Goal: Transaction & Acquisition: Purchase product/service

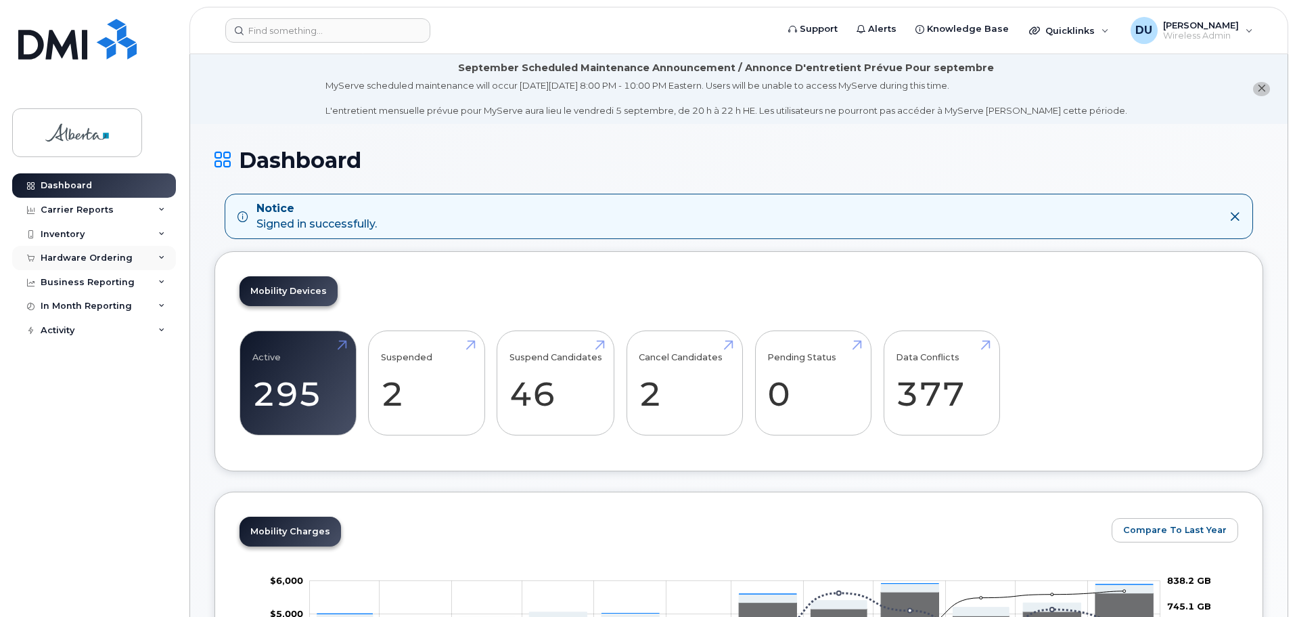
click at [69, 257] on div "Hardware Ordering" at bounding box center [87, 257] width 92 height 11
click at [62, 307] on div "Orders" at bounding box center [63, 309] width 33 height 12
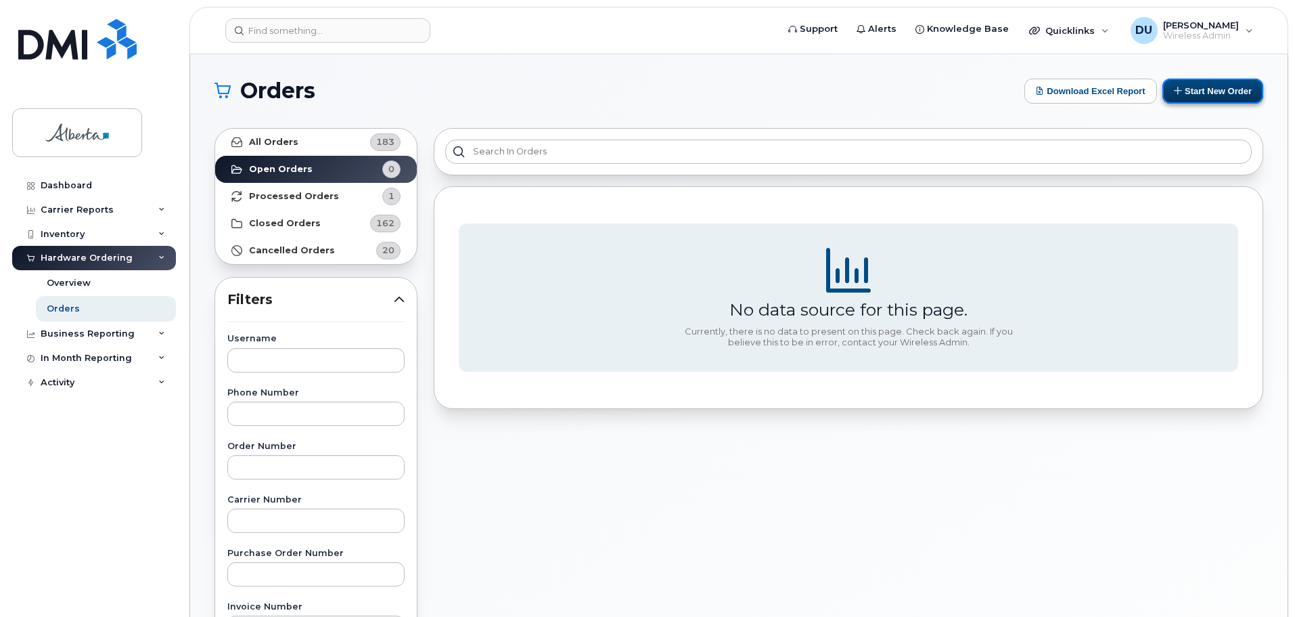
click at [1198, 88] on button "Start New Order" at bounding box center [1213, 91] width 101 height 25
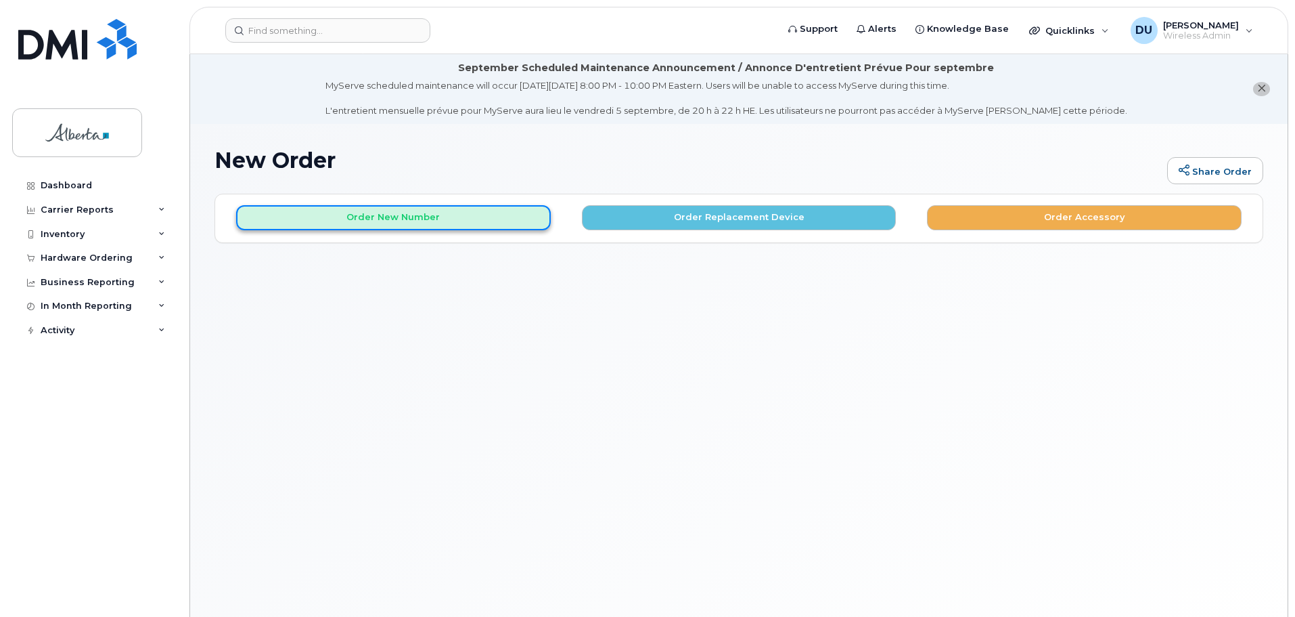
click at [420, 218] on button "Order New Number" at bounding box center [393, 217] width 315 height 25
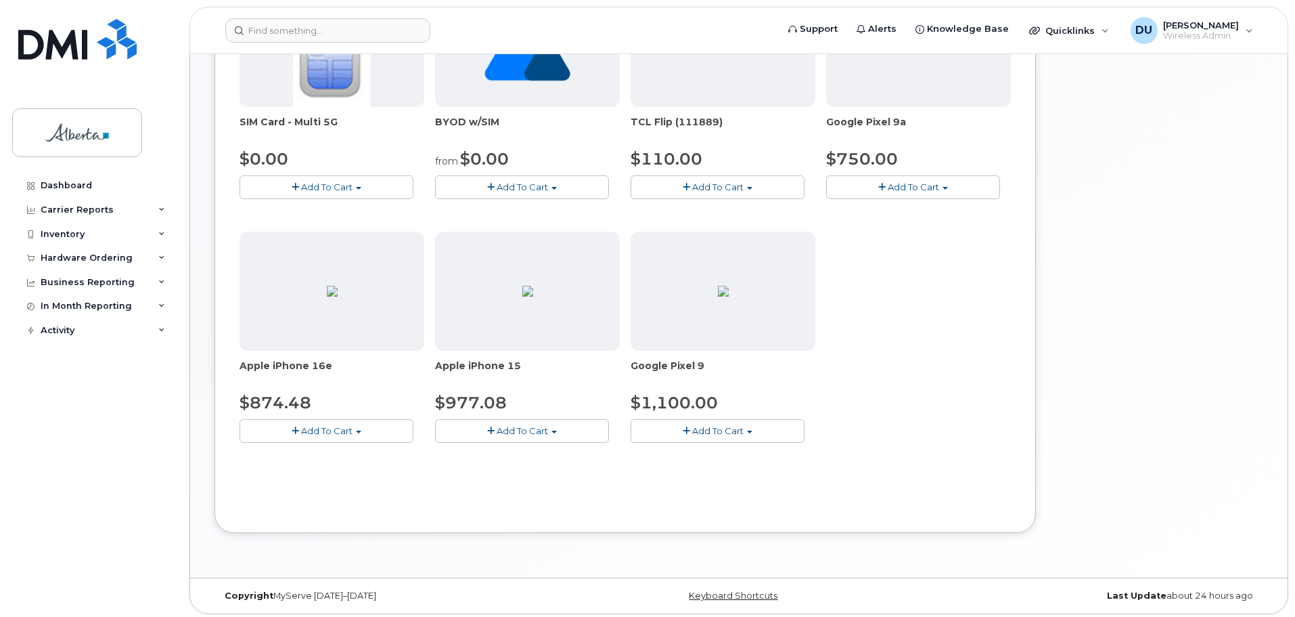
scroll to position [349, 0]
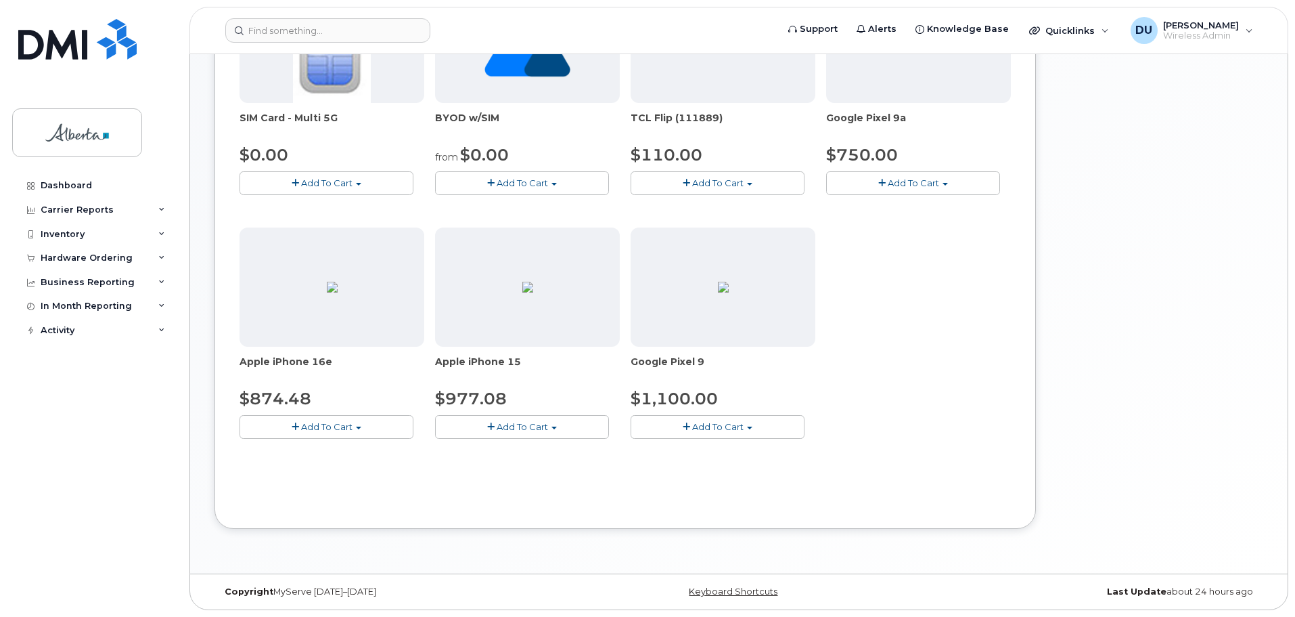
click at [541, 426] on span "Add To Cart" at bounding box center [522, 426] width 51 height 11
click at [520, 468] on link "$977.08 - 30-day activation (128GB model)" at bounding box center [549, 468] width 221 height 17
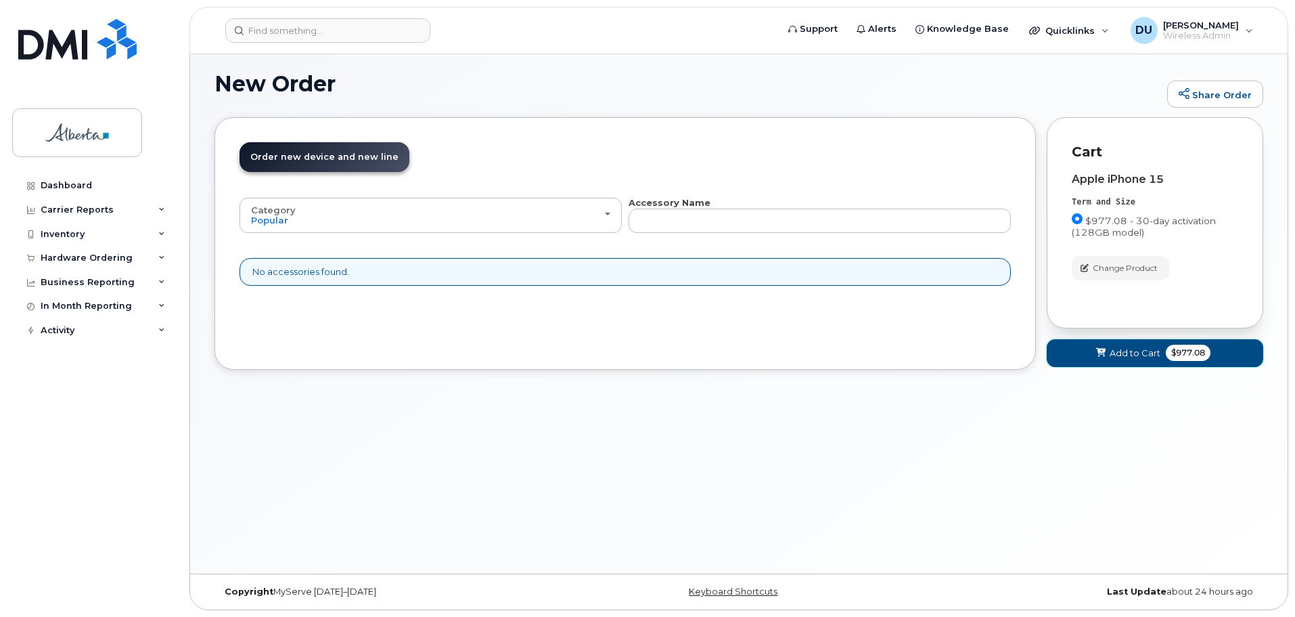
click at [1123, 353] on span "Add to Cart" at bounding box center [1135, 353] width 51 height 13
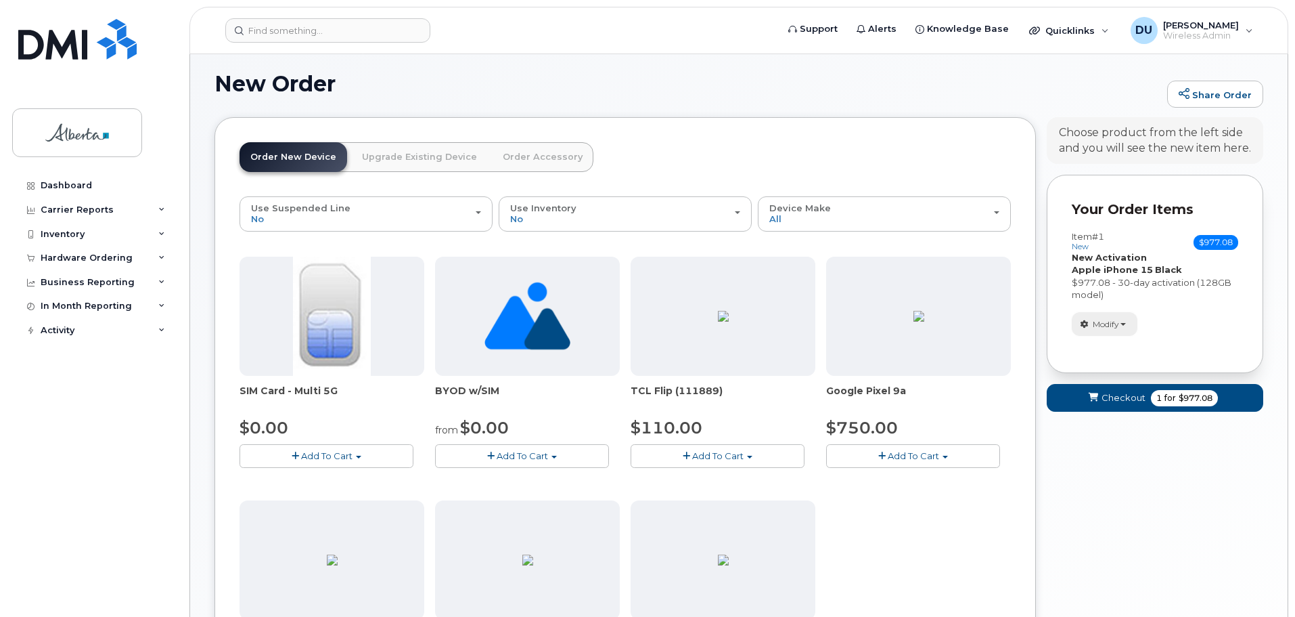
click at [1123, 324] on span "button" at bounding box center [1123, 324] width 5 height 3
click at [1110, 395] on span "Checkout" at bounding box center [1124, 397] width 44 height 13
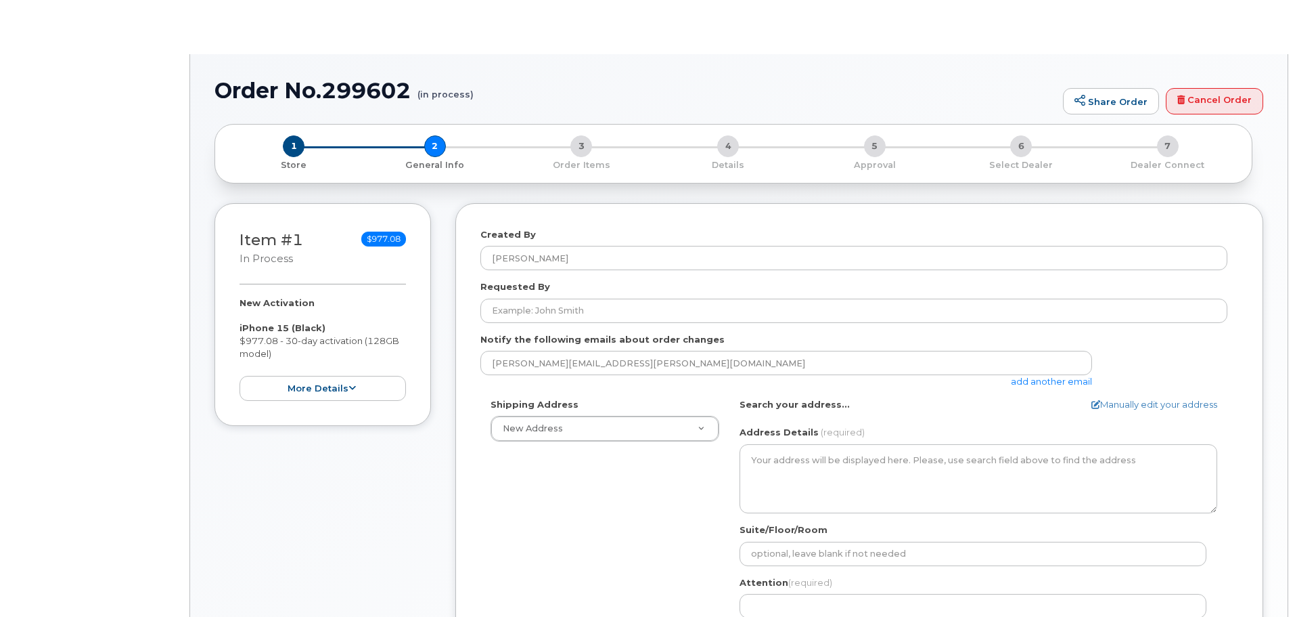
select select
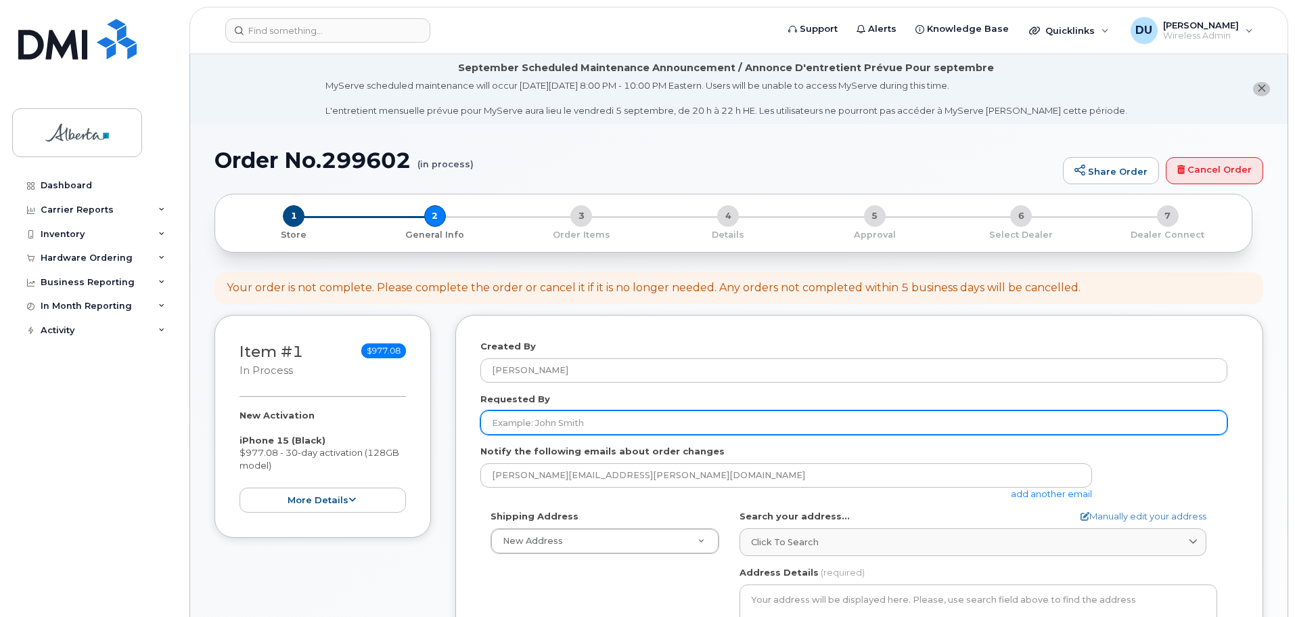
click at [515, 420] on input "Requested By" at bounding box center [854, 422] width 747 height 24
type input "m"
type input "[PERSON_NAME]"
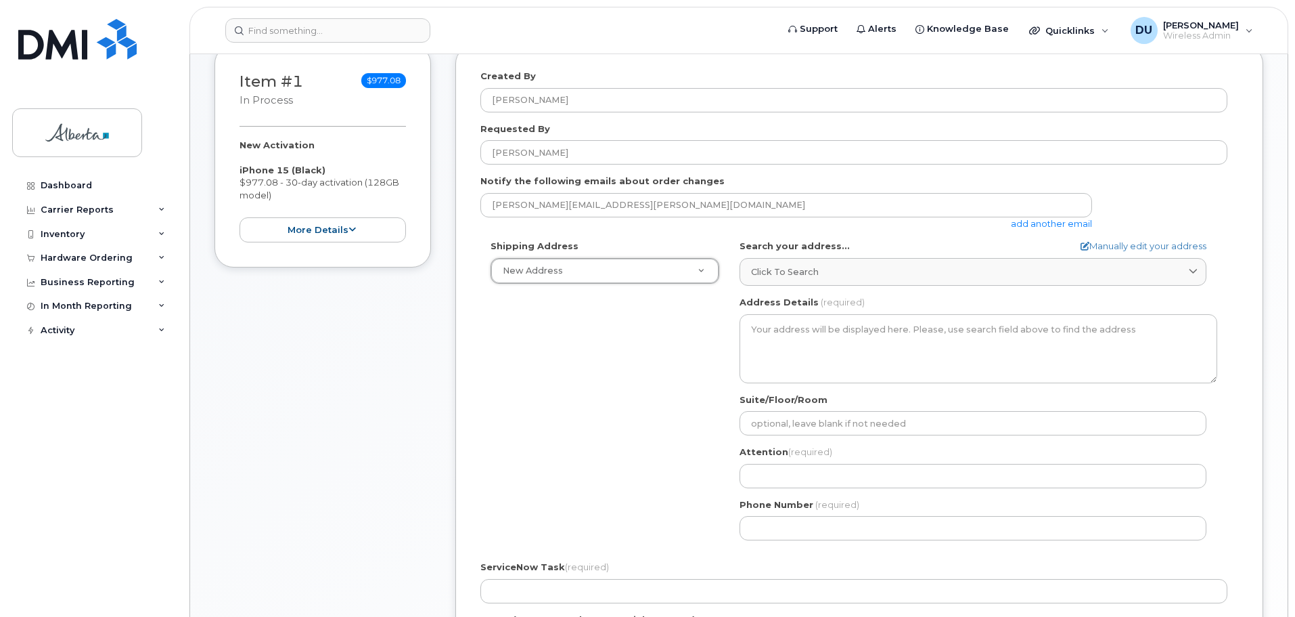
scroll to position [271, 0]
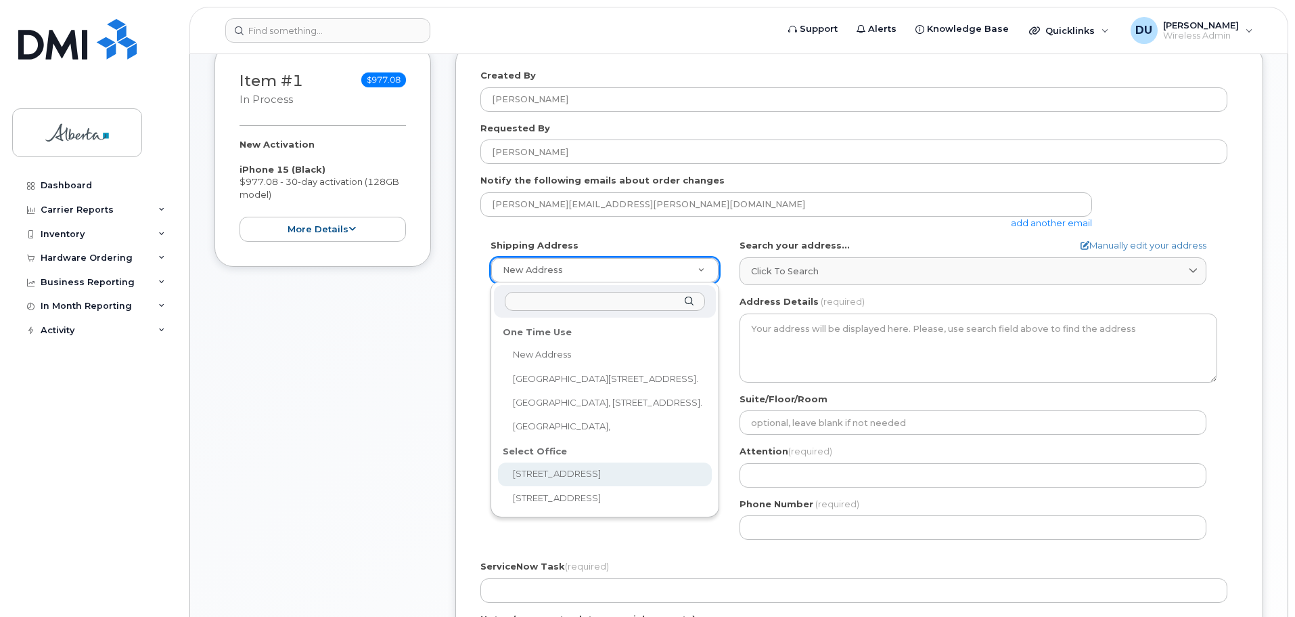
select select
type textarea "10365 97 St NW Edmonton Alberta T5J 3W7"
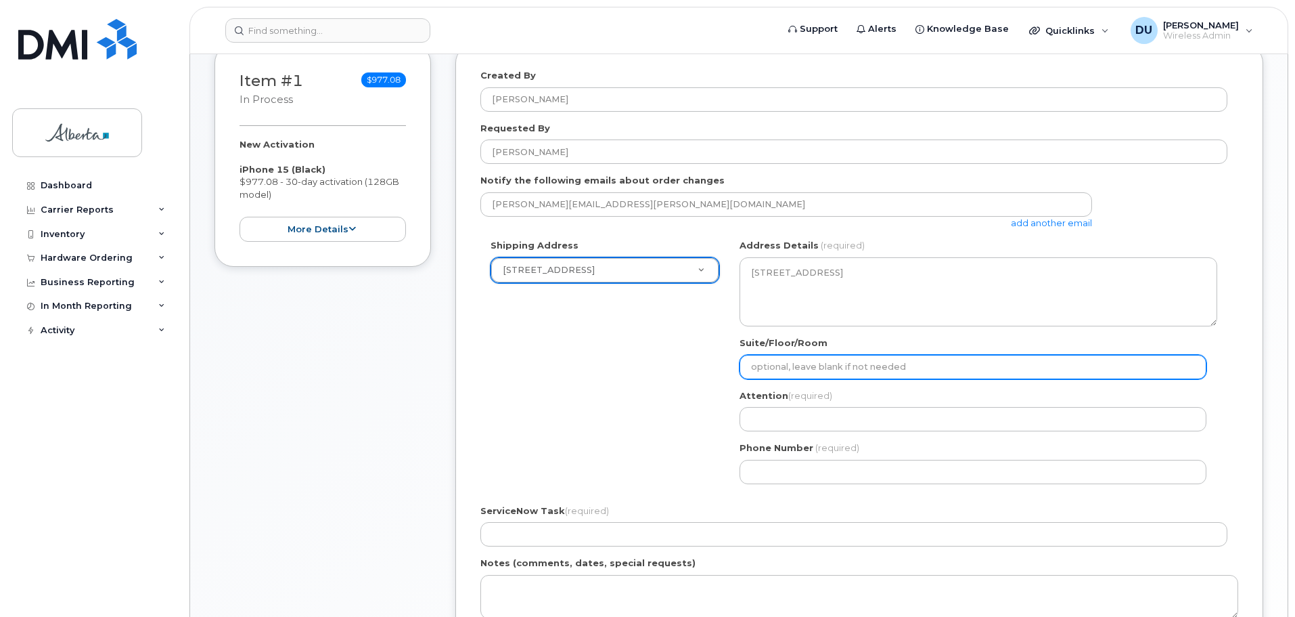
click at [755, 365] on input "Suite/Floor/Room" at bounding box center [973, 367] width 467 height 24
type input "Suite 8124"
select select
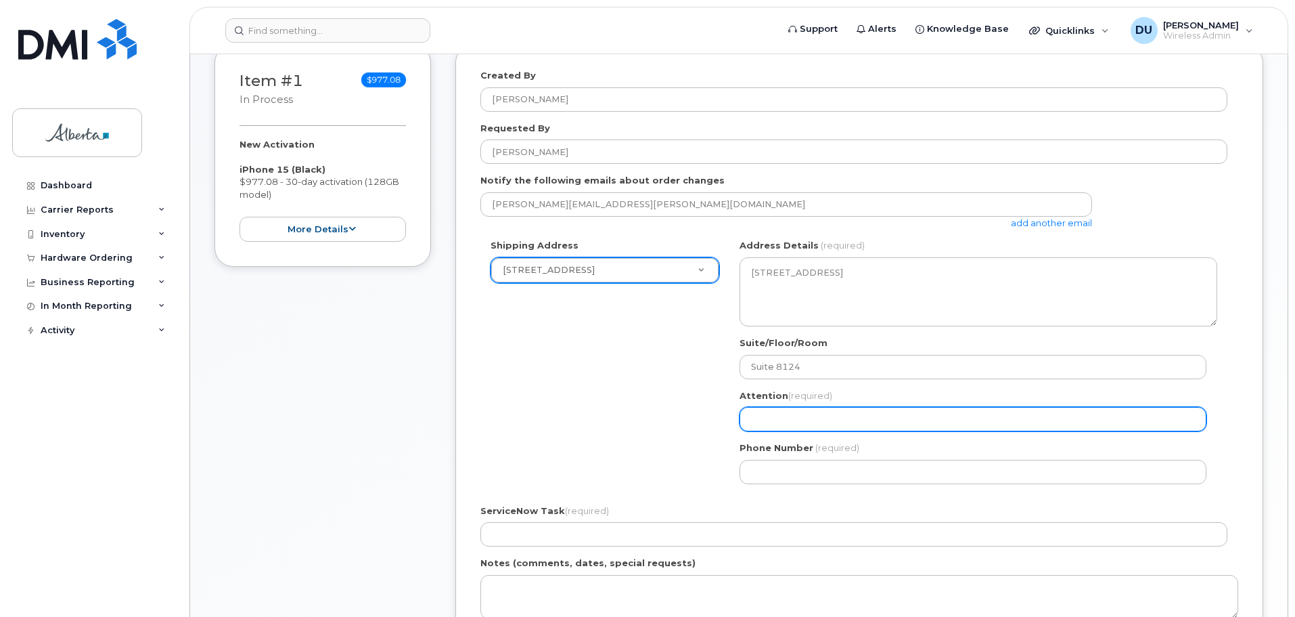
click at [763, 416] on input "Attention (required)" at bounding box center [973, 419] width 467 height 24
type input "[PERSON_NAME]"
select select
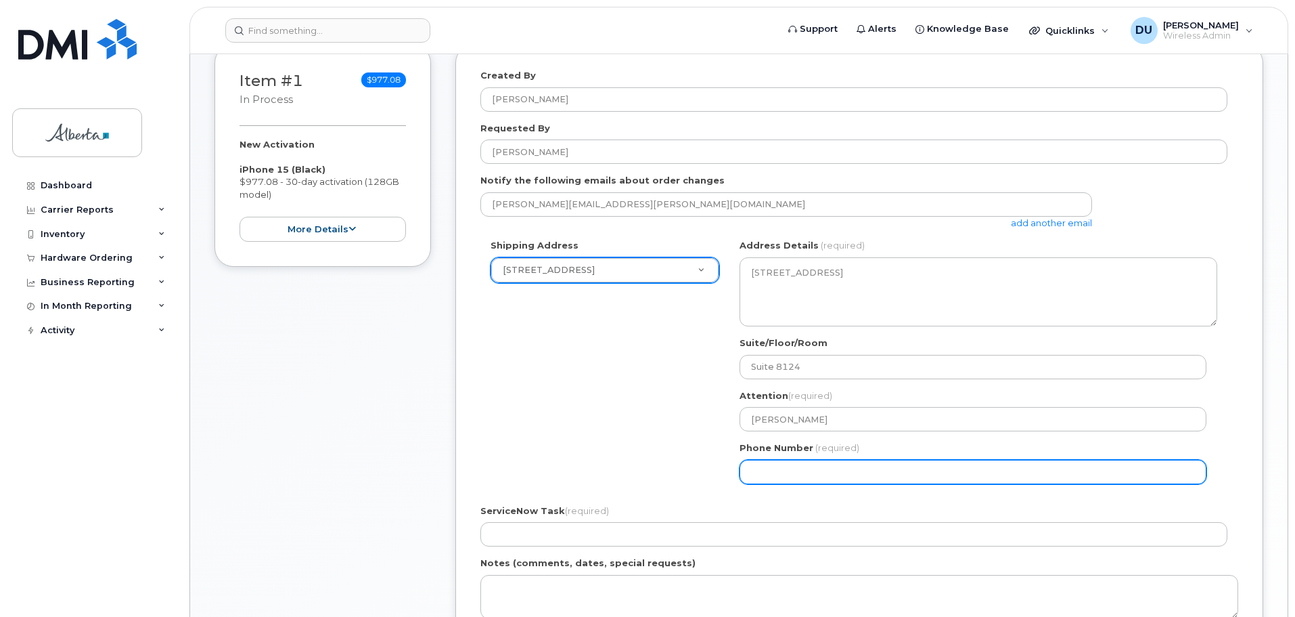
click at [776, 474] on input "Phone Number" at bounding box center [973, 472] width 467 height 24
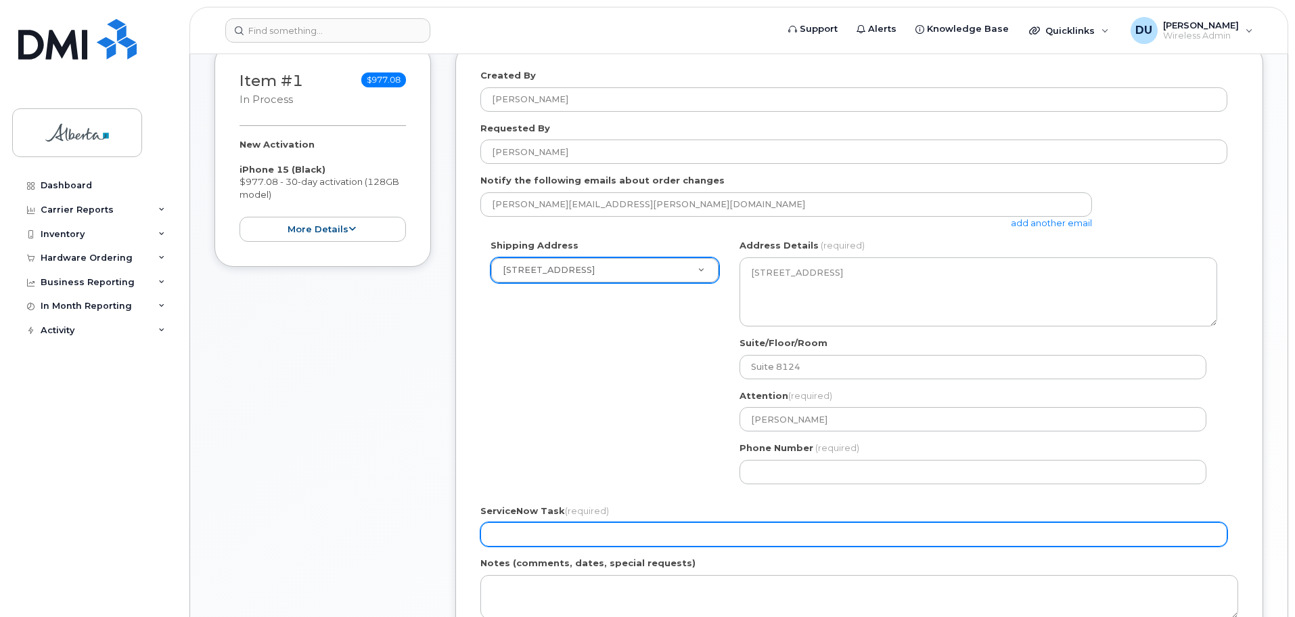
click at [552, 526] on input "ServiceNow Task (required)" at bounding box center [854, 534] width 747 height 24
type input "Courts BAN please, ensure no GoA Provisioning, must have physical SIM card"
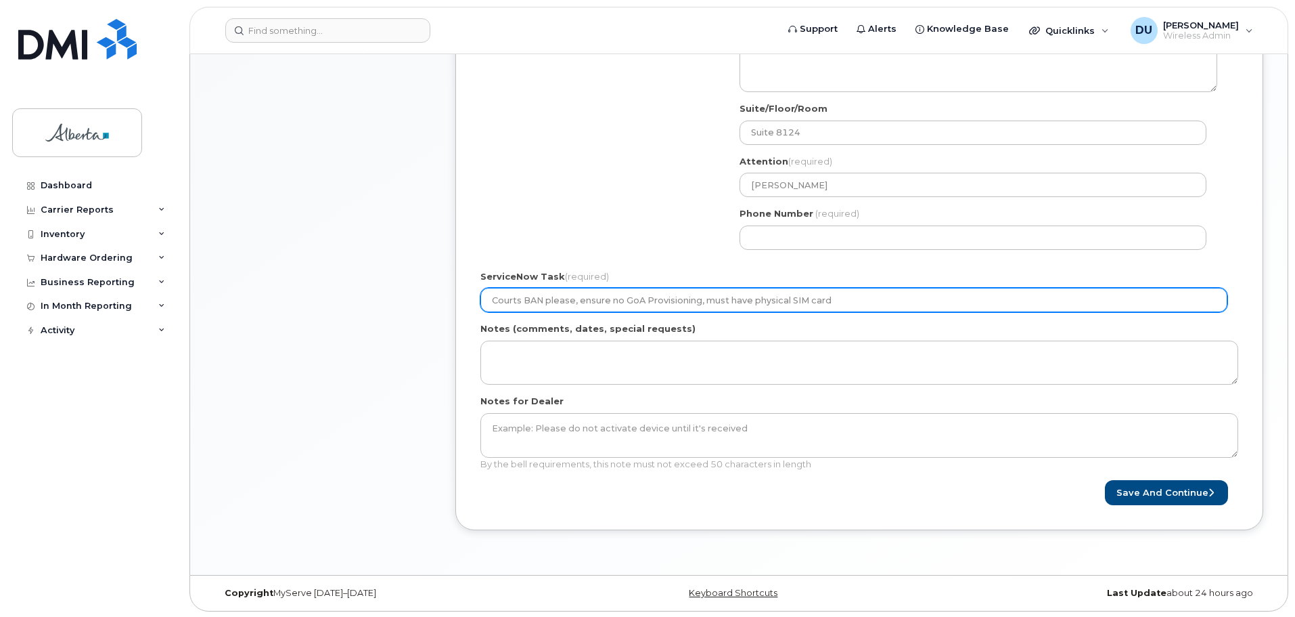
scroll to position [506, 0]
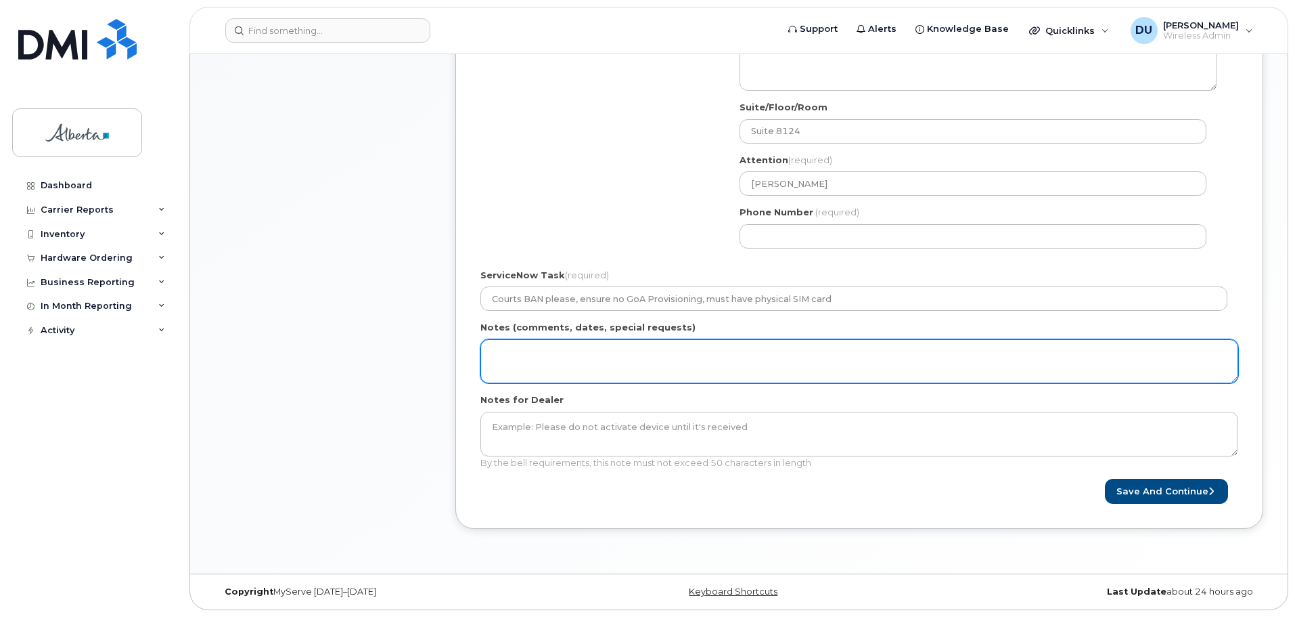
click at [498, 351] on textarea "Notes (comments, dates, special requests)" at bounding box center [860, 361] width 758 height 45
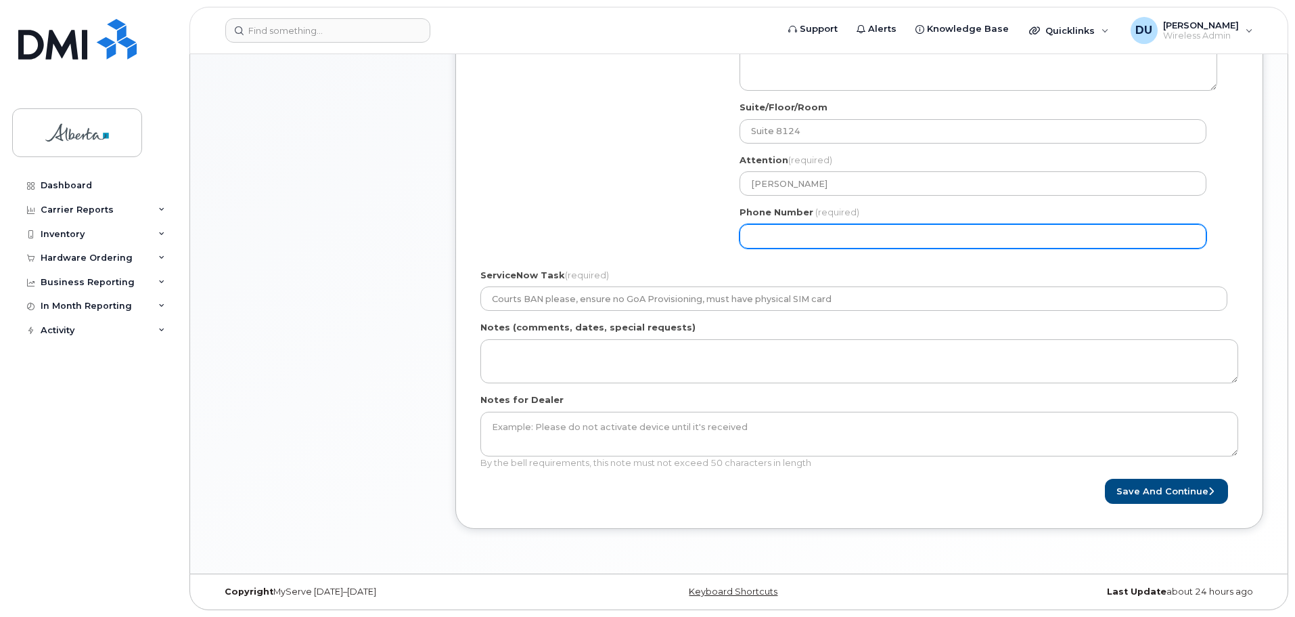
click at [802, 238] on input "Phone Number" at bounding box center [973, 236] width 467 height 24
type input "7802633973"
type input "Dorothy.Unruh@just.gov.ab.ca"
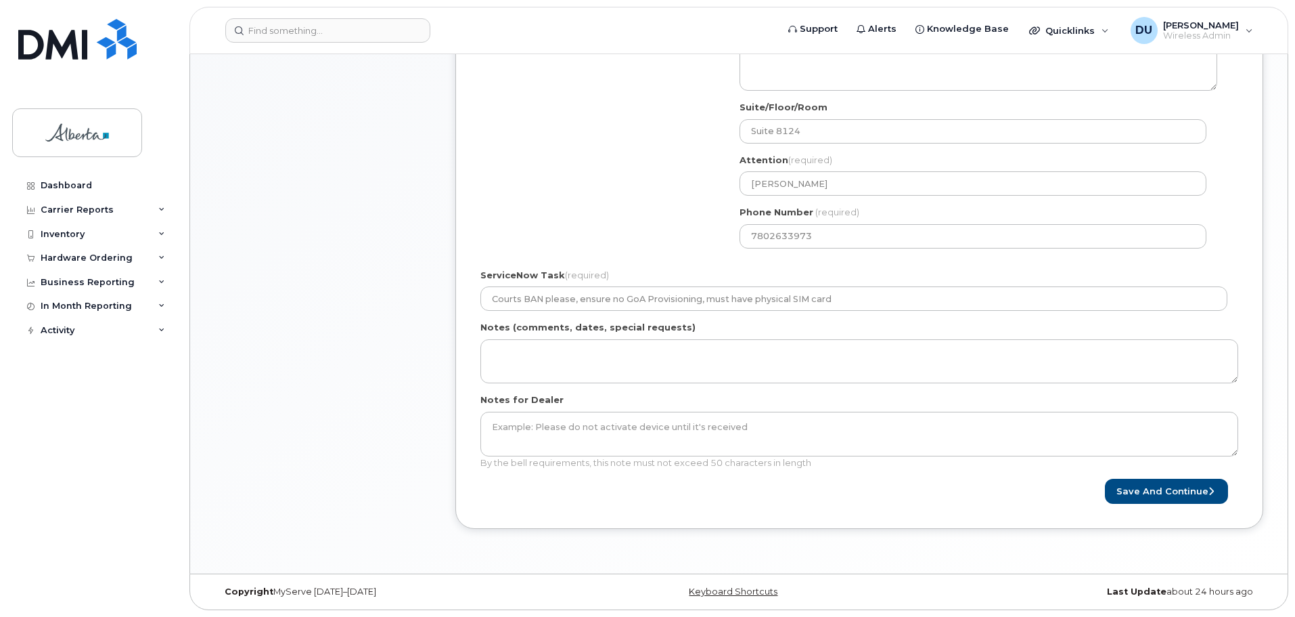
type input "John E. Brownlee Building"
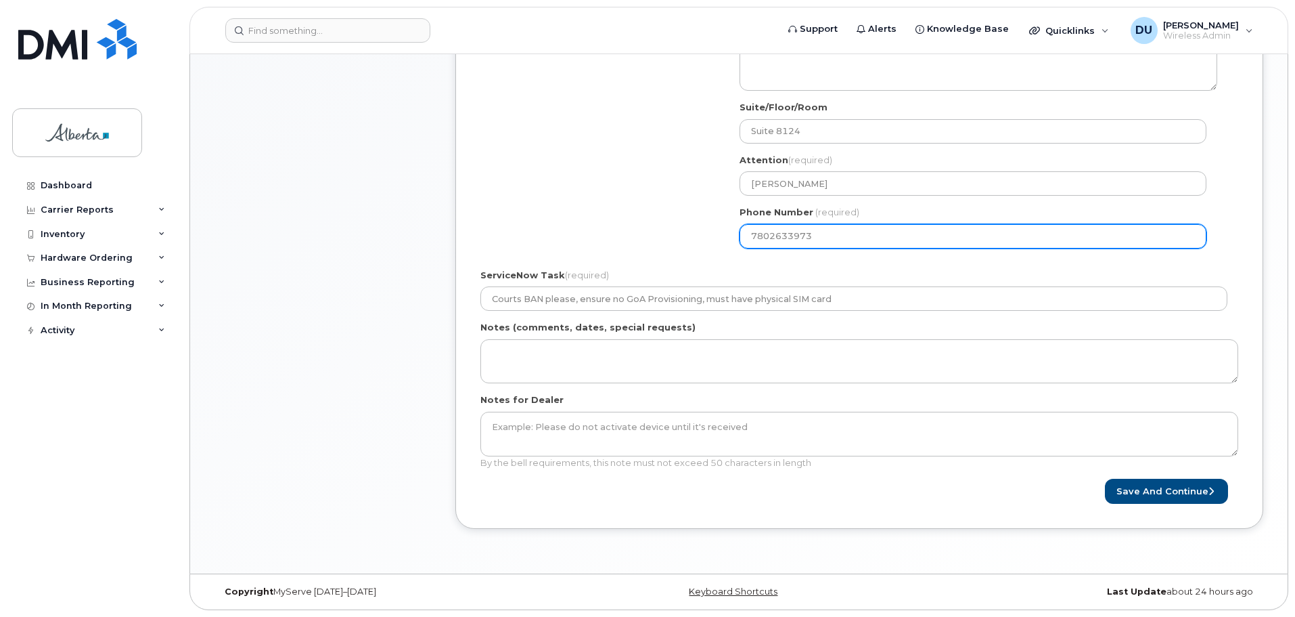
select select
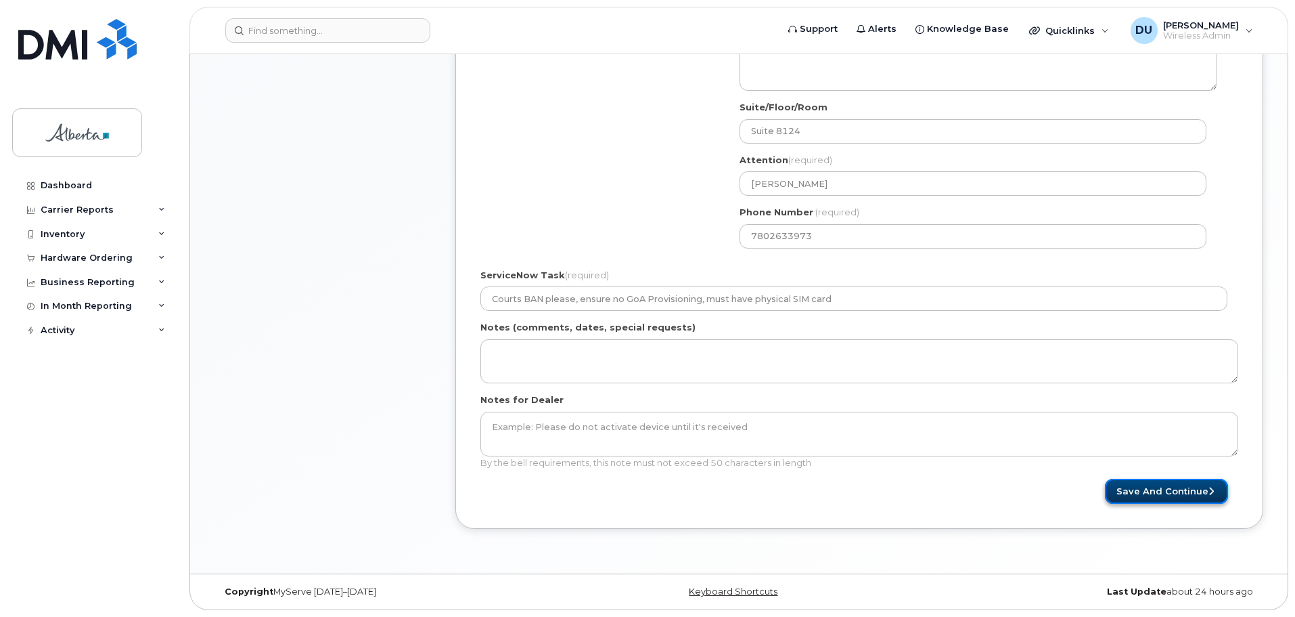
click at [1172, 489] on button "Save and Continue" at bounding box center [1166, 490] width 123 height 25
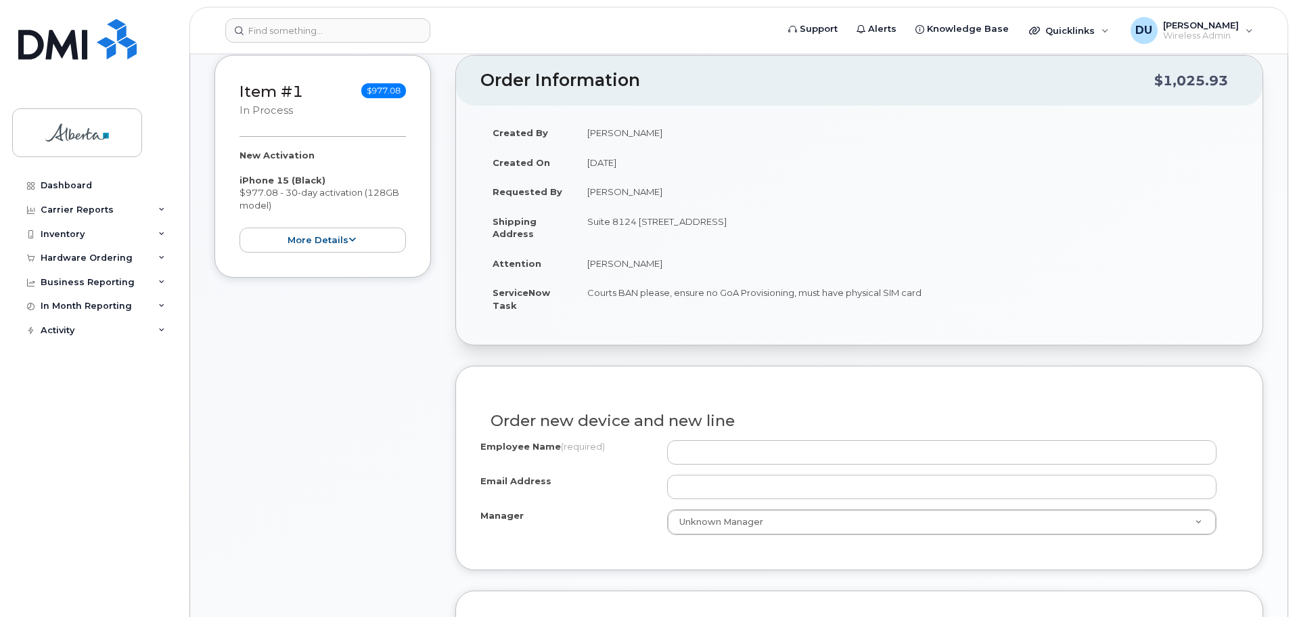
scroll to position [271, 0]
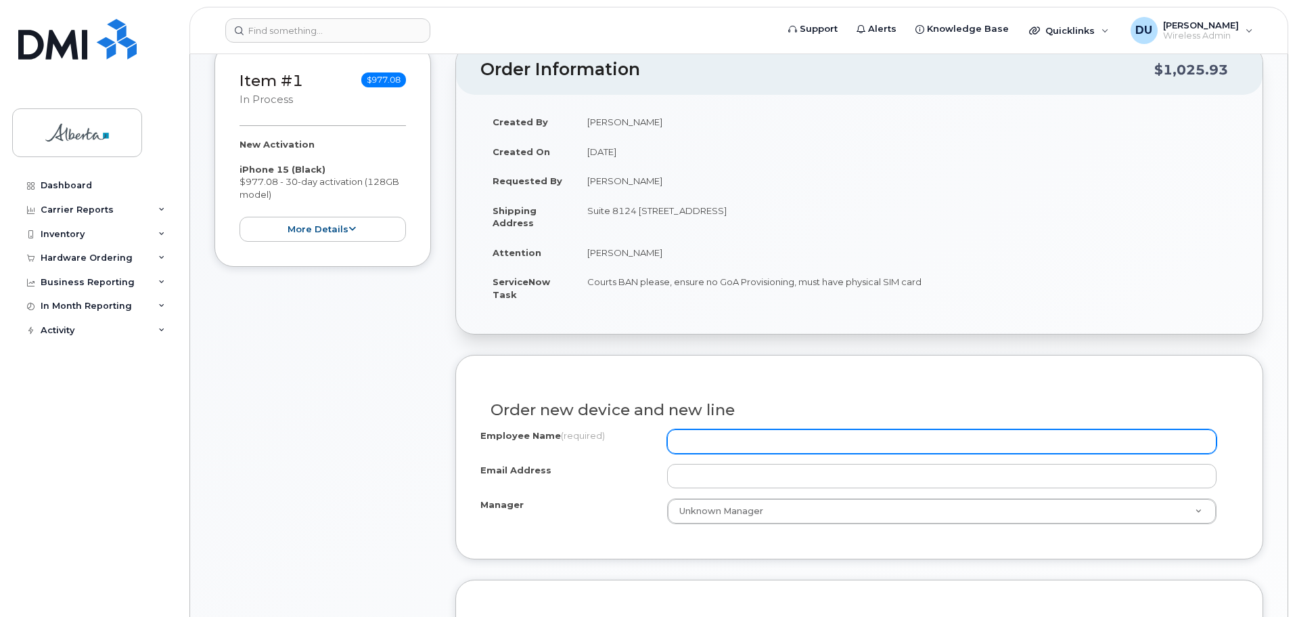
click at [699, 441] on input "Employee Name (required)" at bounding box center [942, 441] width 550 height 24
type input "[PERSON_NAME]"
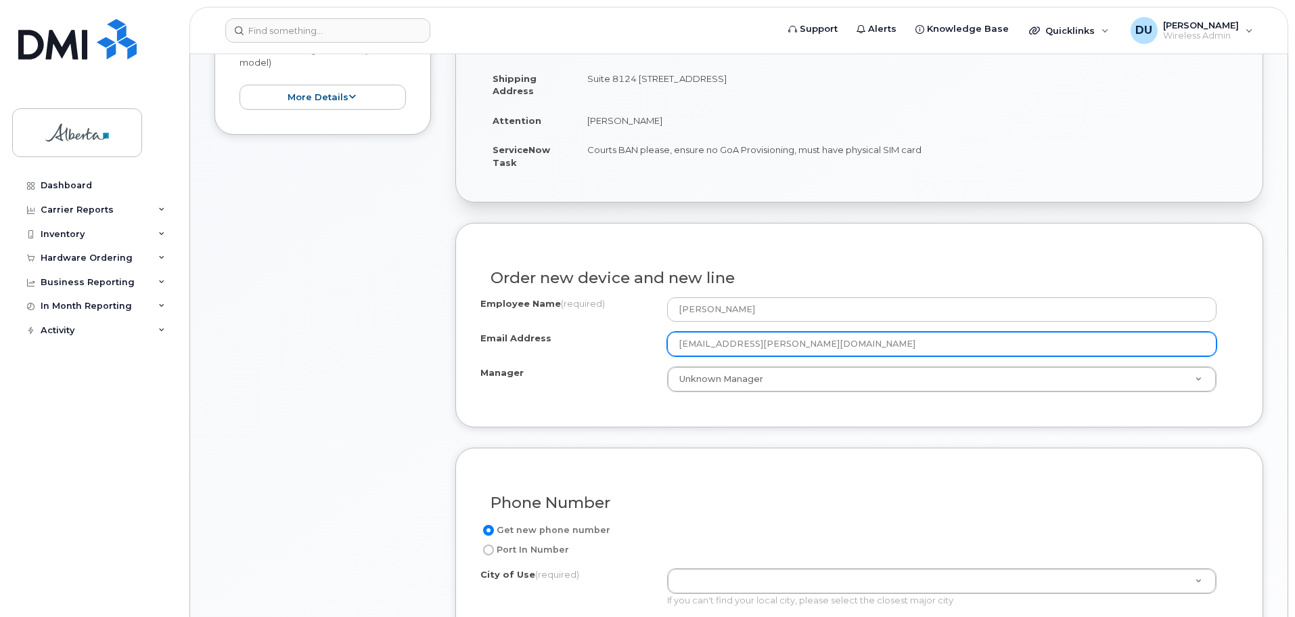
scroll to position [474, 0]
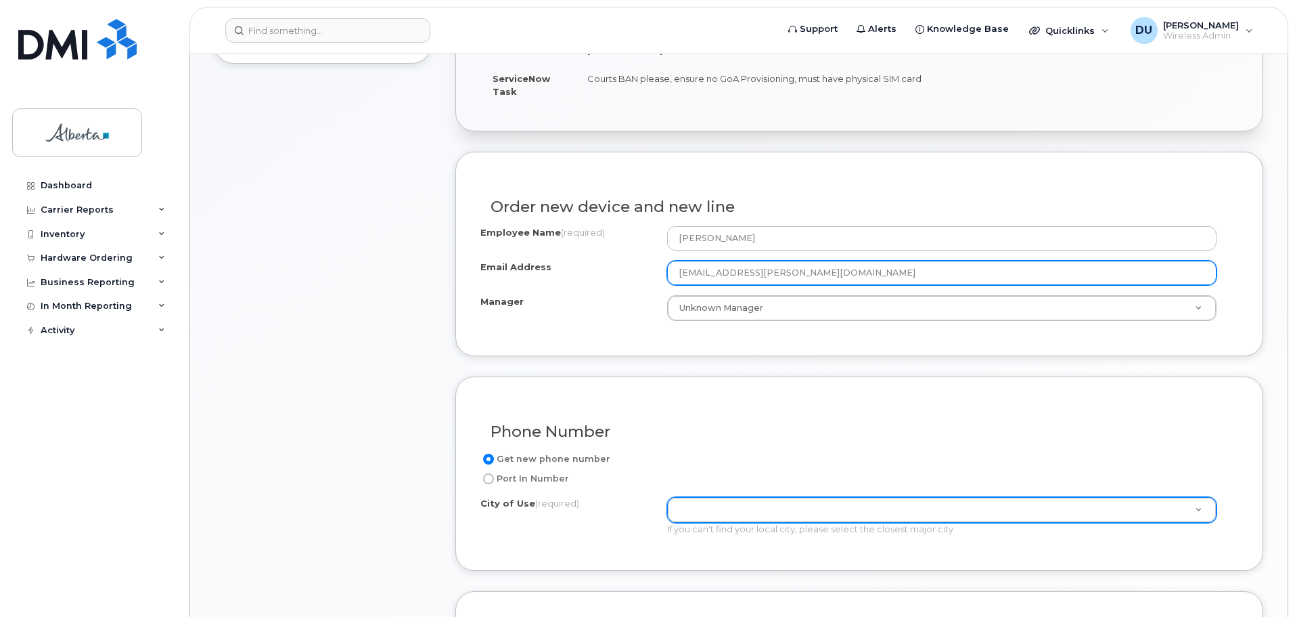
type input "[EMAIL_ADDRESS][PERSON_NAME][DOMAIN_NAME]"
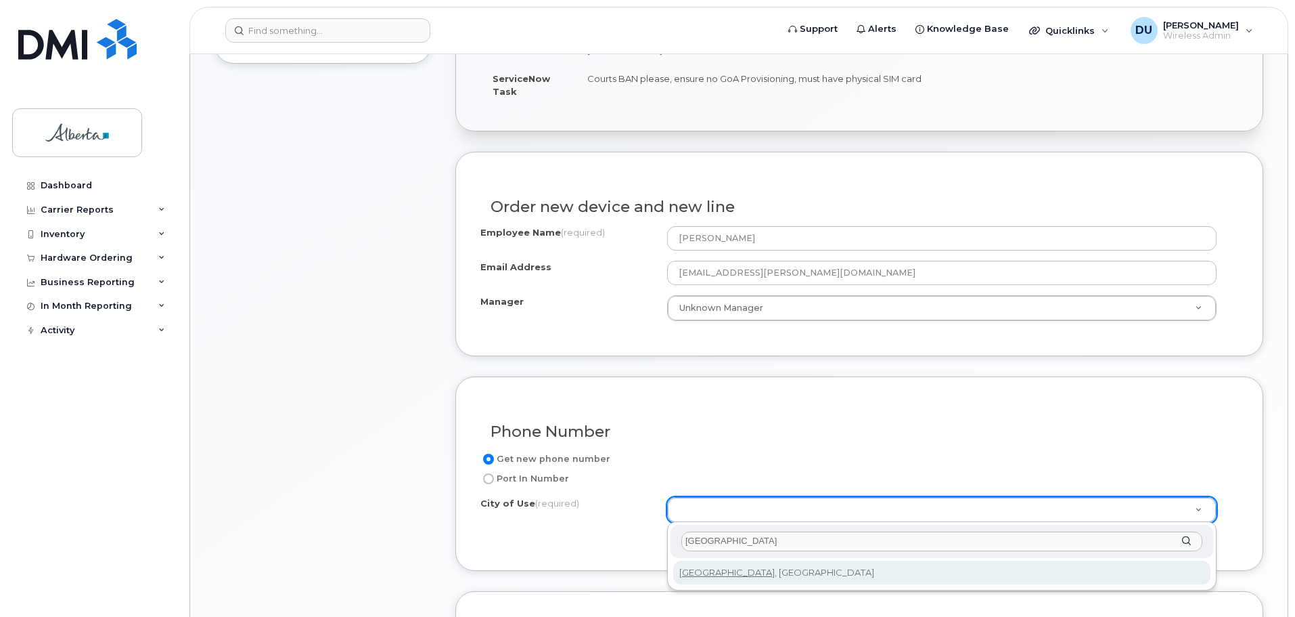
type input "[GEOGRAPHIC_DATA]"
type input "182"
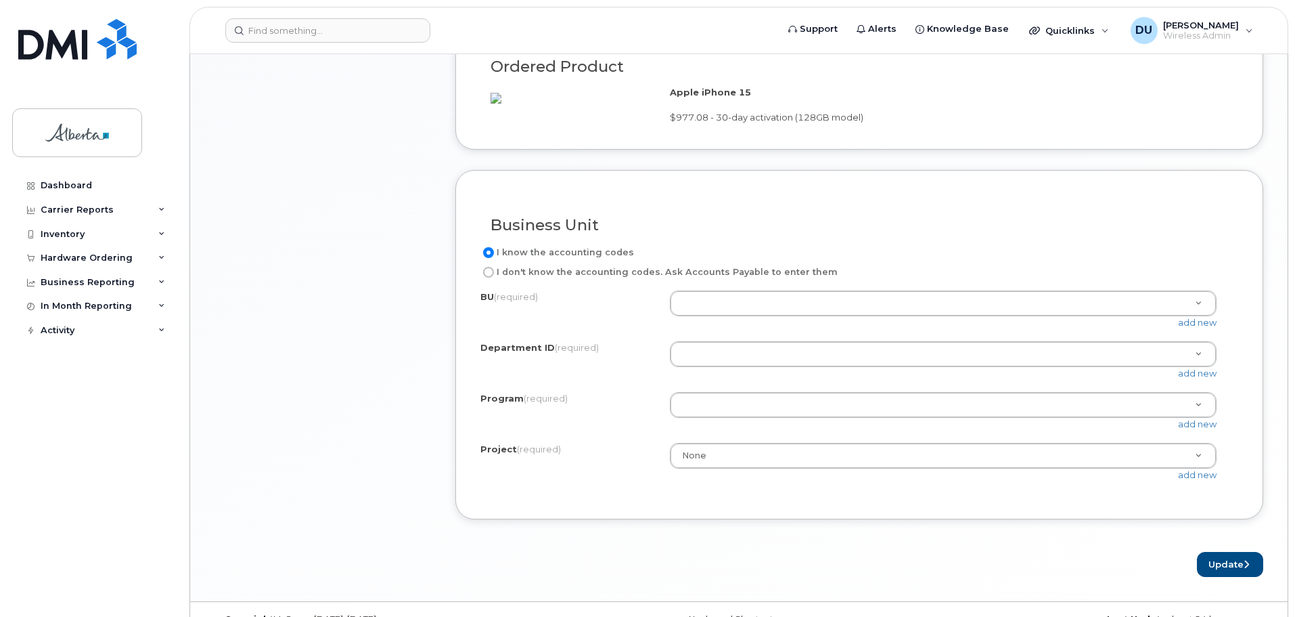
scroll to position [1083, 0]
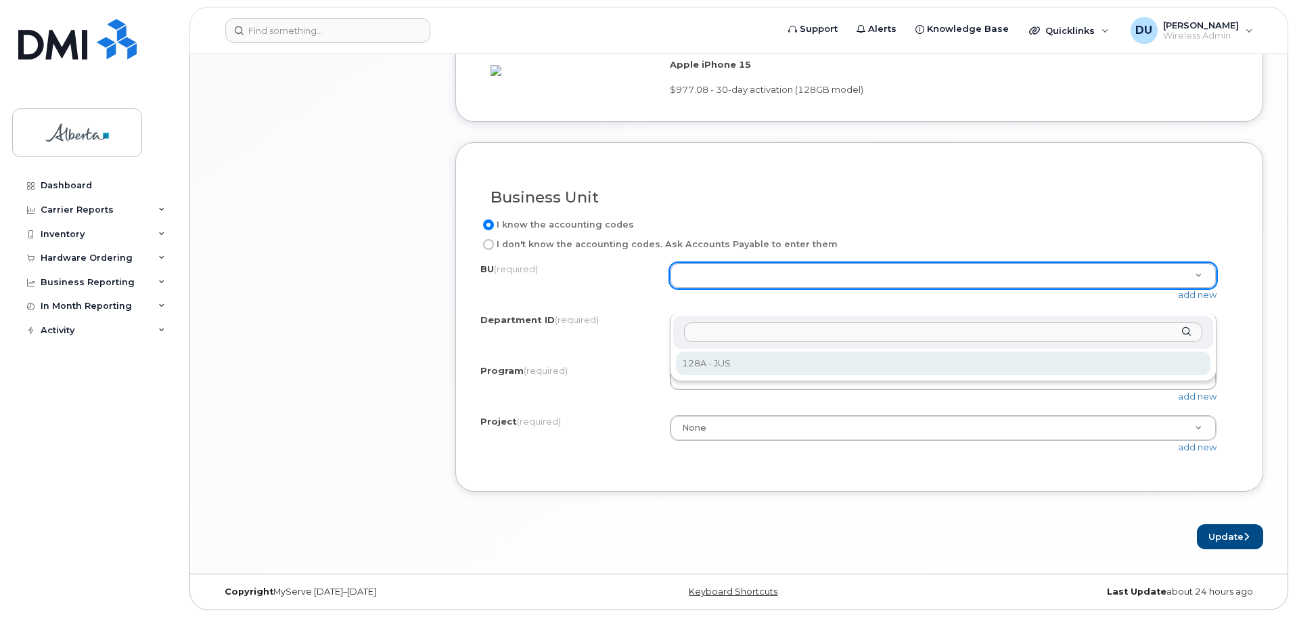
select select "128A"
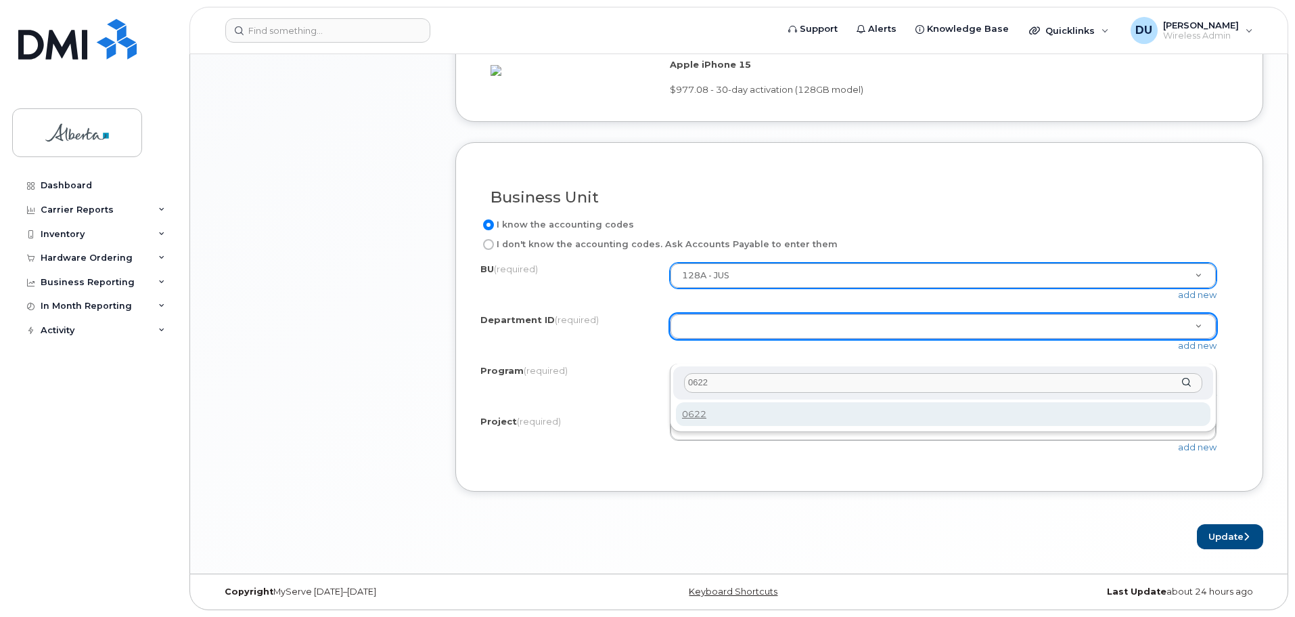
type input "0622"
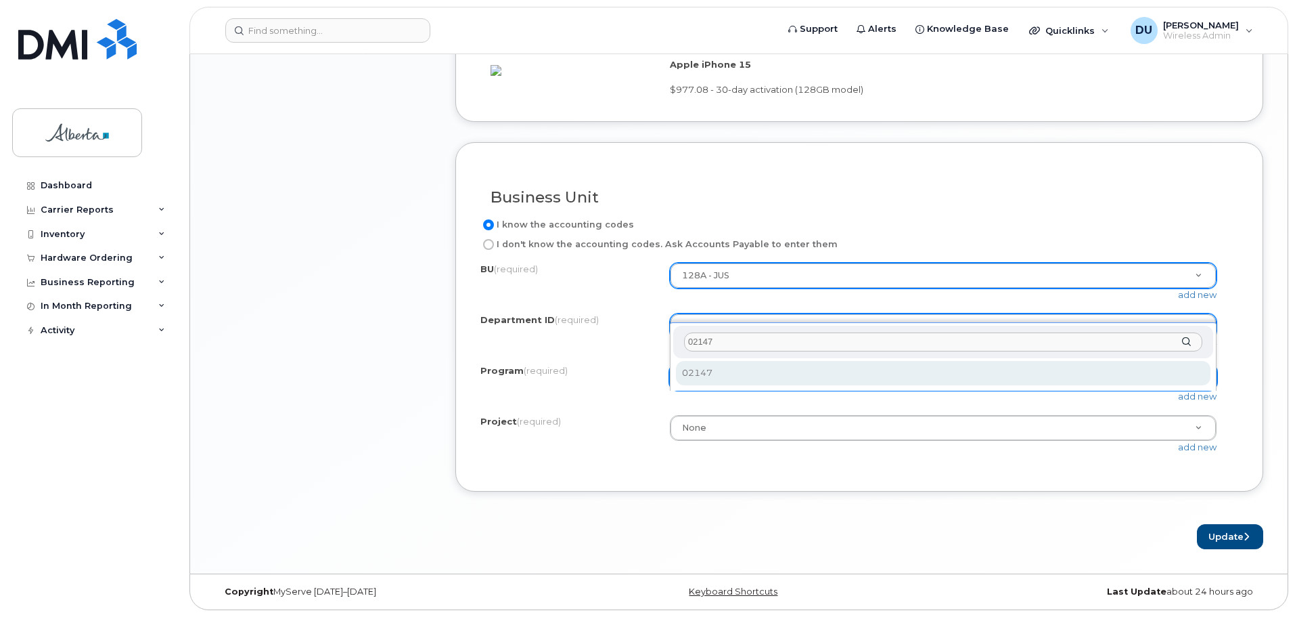
type input "02147"
select select "02147"
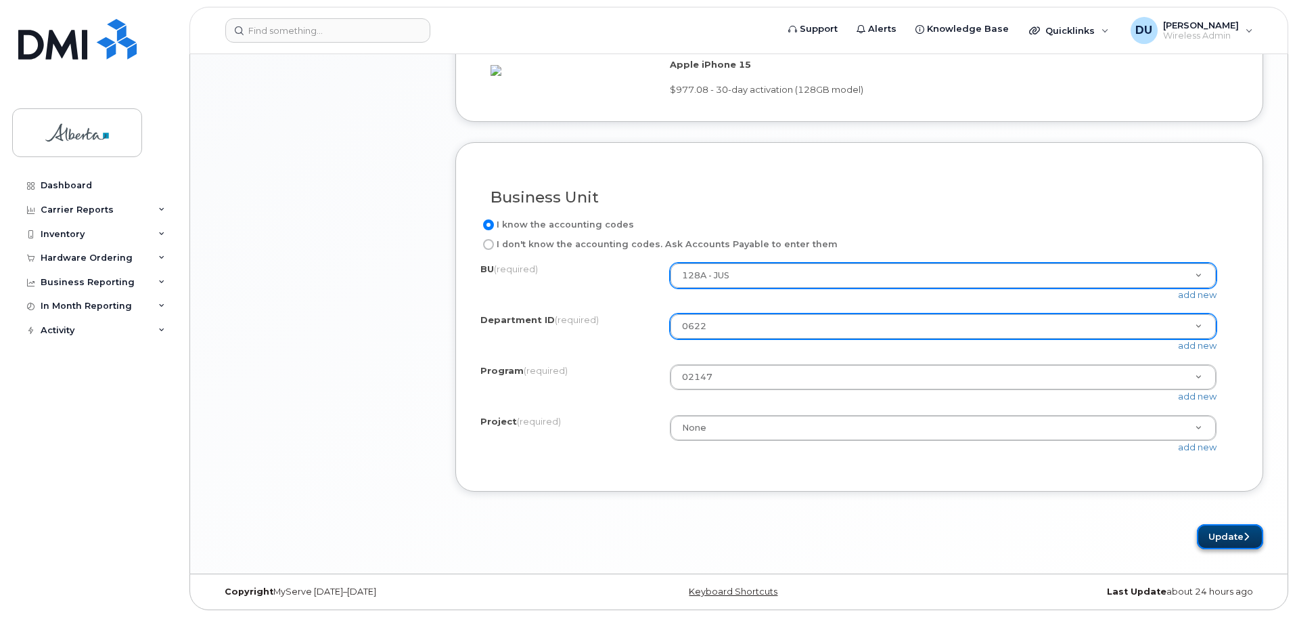
click at [1233, 549] on button "Update" at bounding box center [1230, 536] width 66 height 25
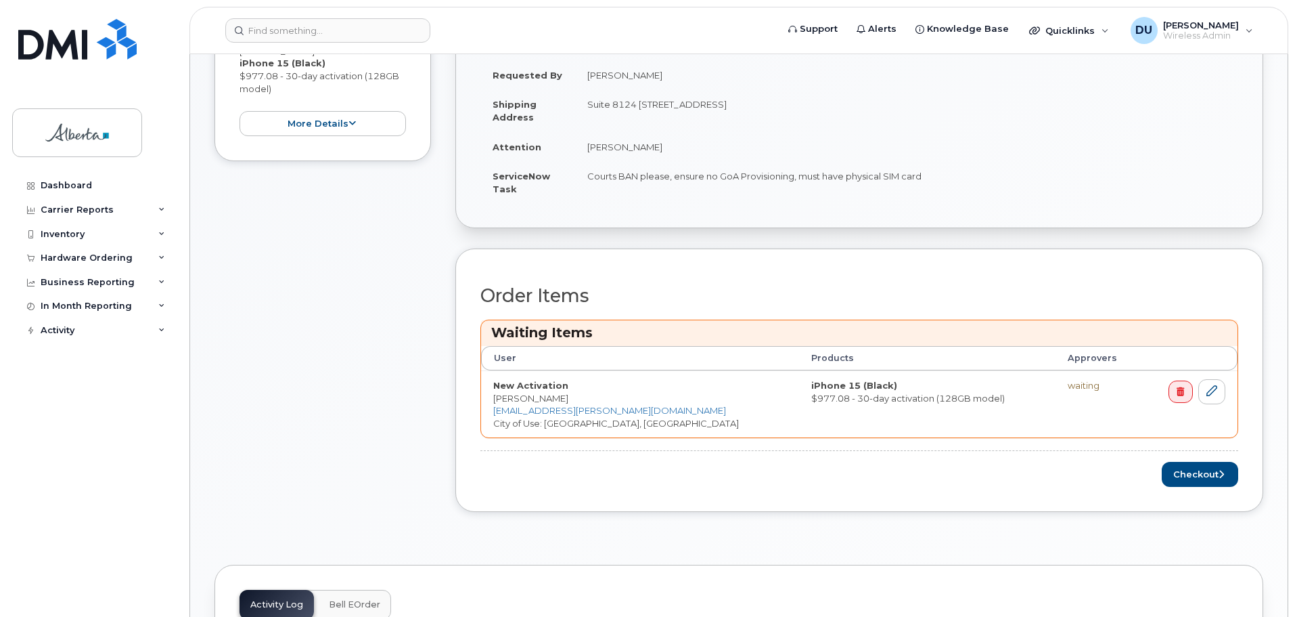
scroll to position [609, 0]
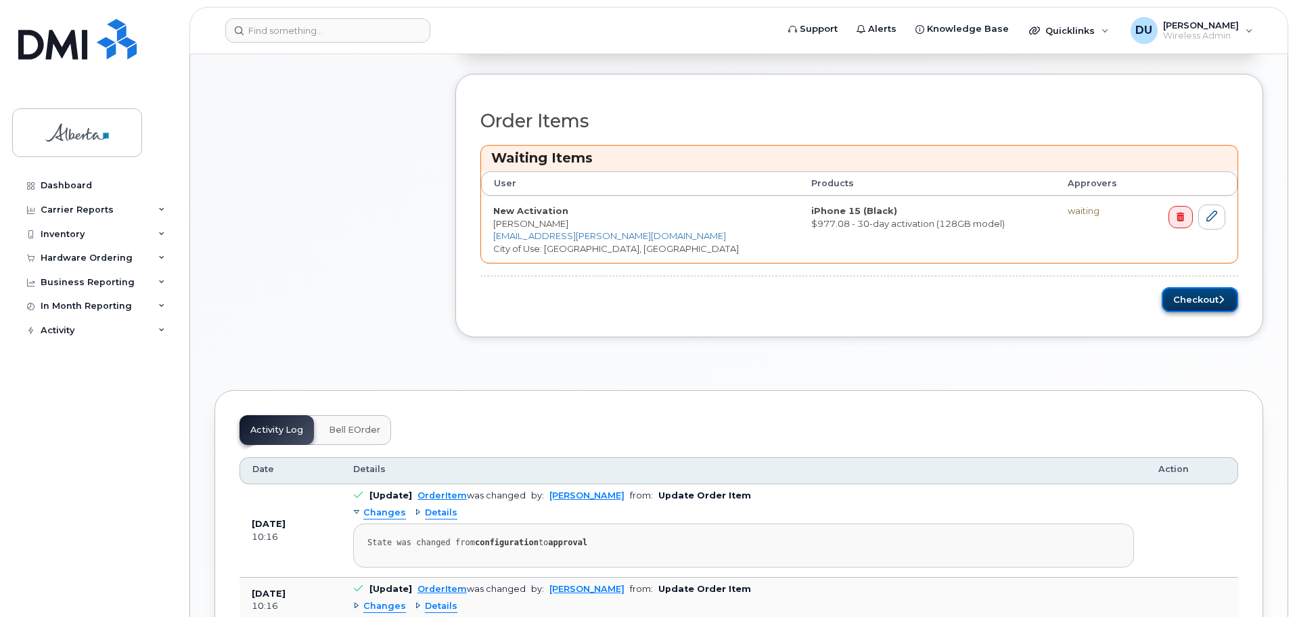
click at [1198, 298] on button "Checkout" at bounding box center [1200, 299] width 76 height 25
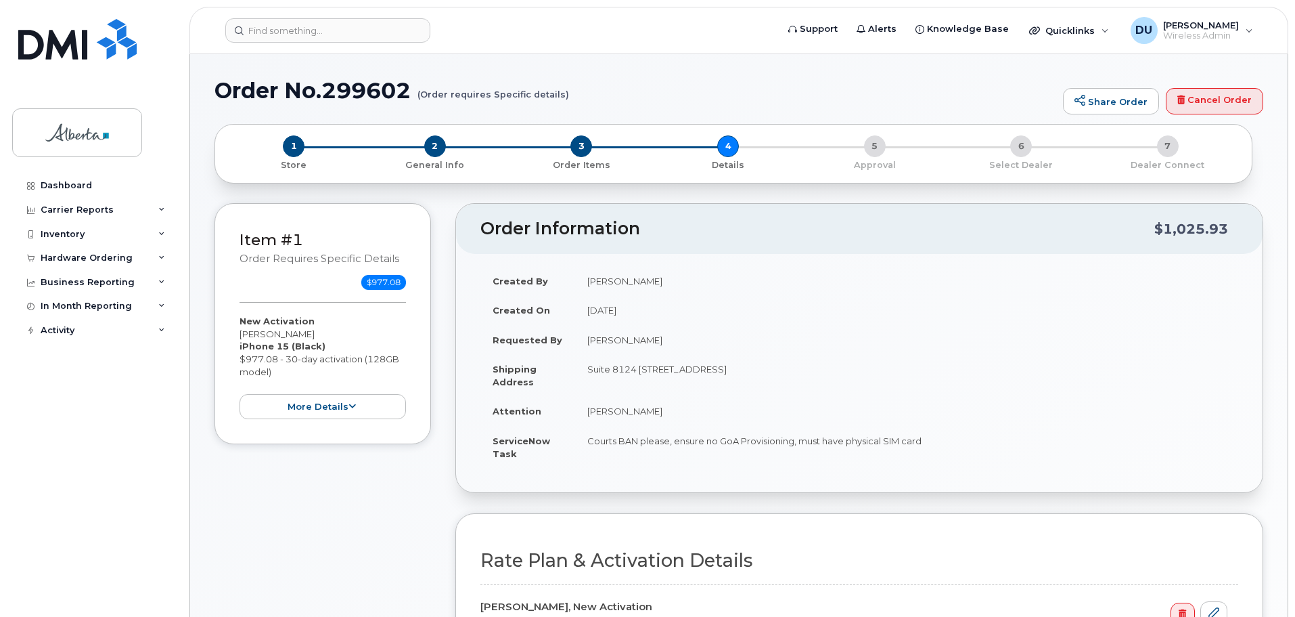
select select
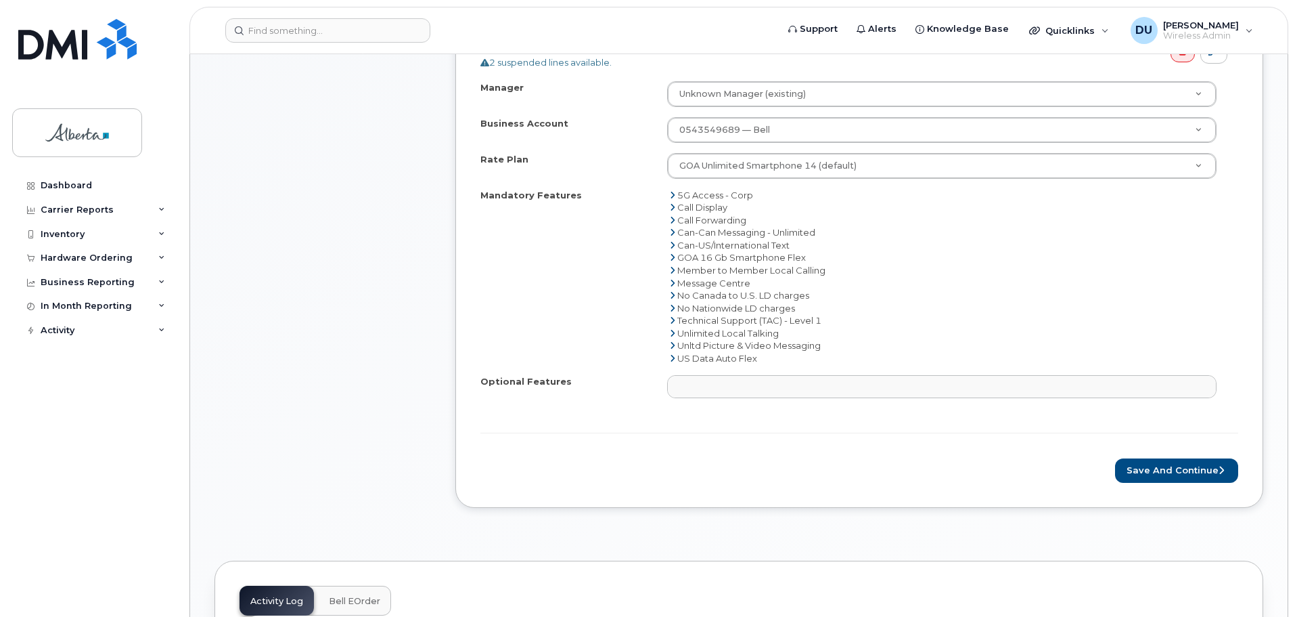
scroll to position [812, 0]
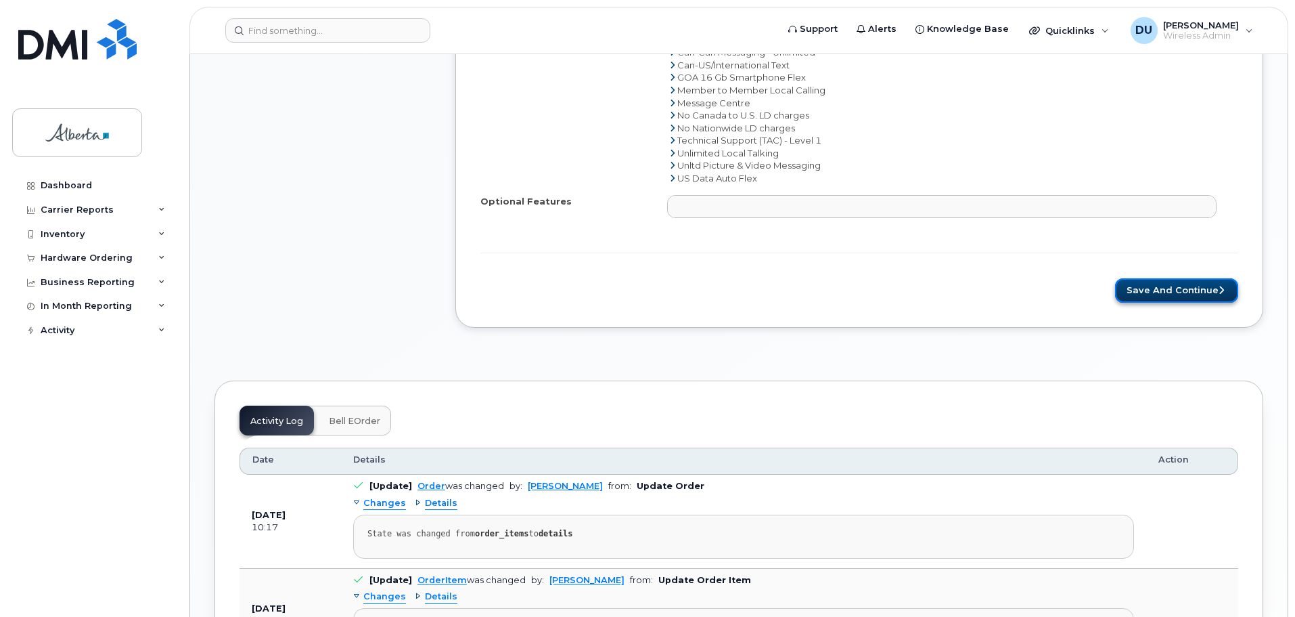
click at [1146, 288] on button "Save and Continue" at bounding box center [1176, 290] width 123 height 25
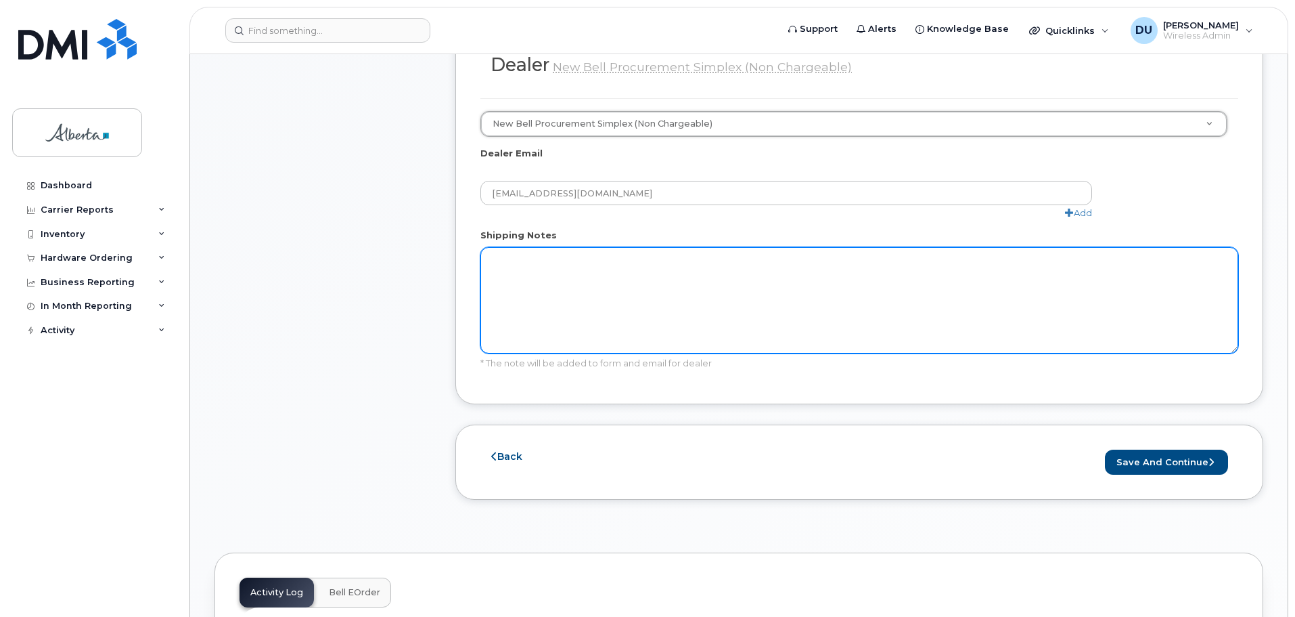
scroll to position [677, 0]
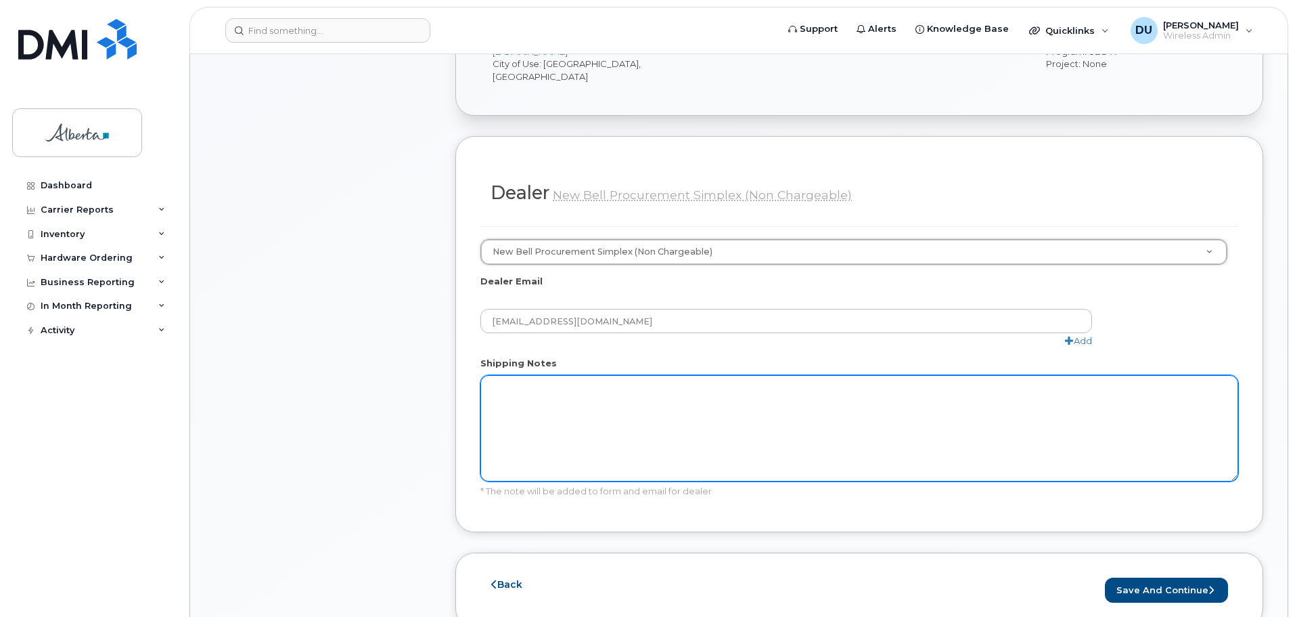
click at [514, 375] on textarea "Shipping Notes" at bounding box center [860, 428] width 758 height 106
click at [504, 375] on textarea "Shipping Notes" at bounding box center [860, 428] width 758 height 106
paste textarea "Courts BAN please, ensure no GoA Provisioning, must have physical SIM card"
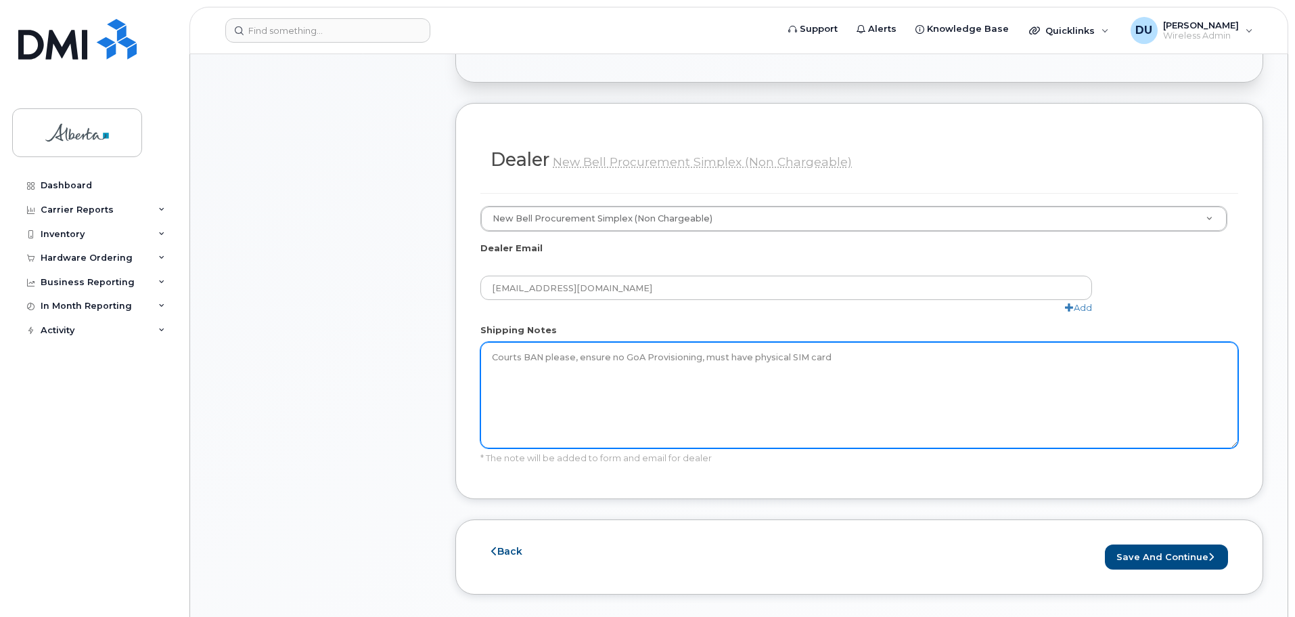
scroll to position [947, 0]
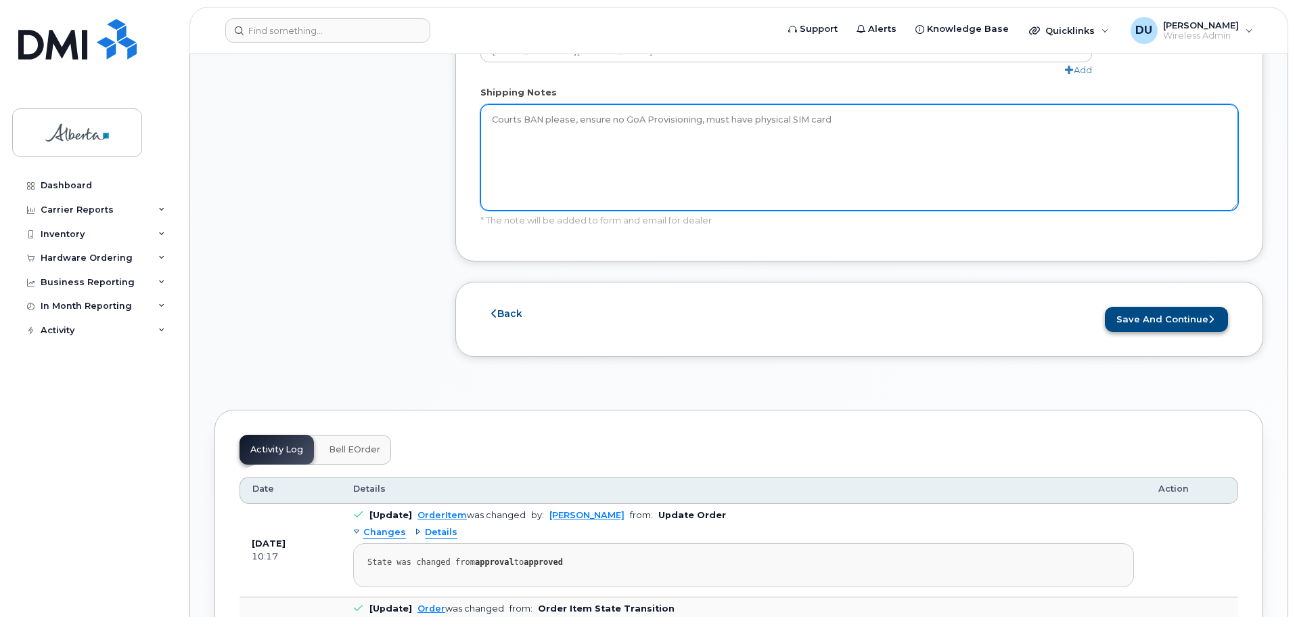
type textarea "Courts BAN please, ensure no GoA Provisioning, must have physical SIM card"
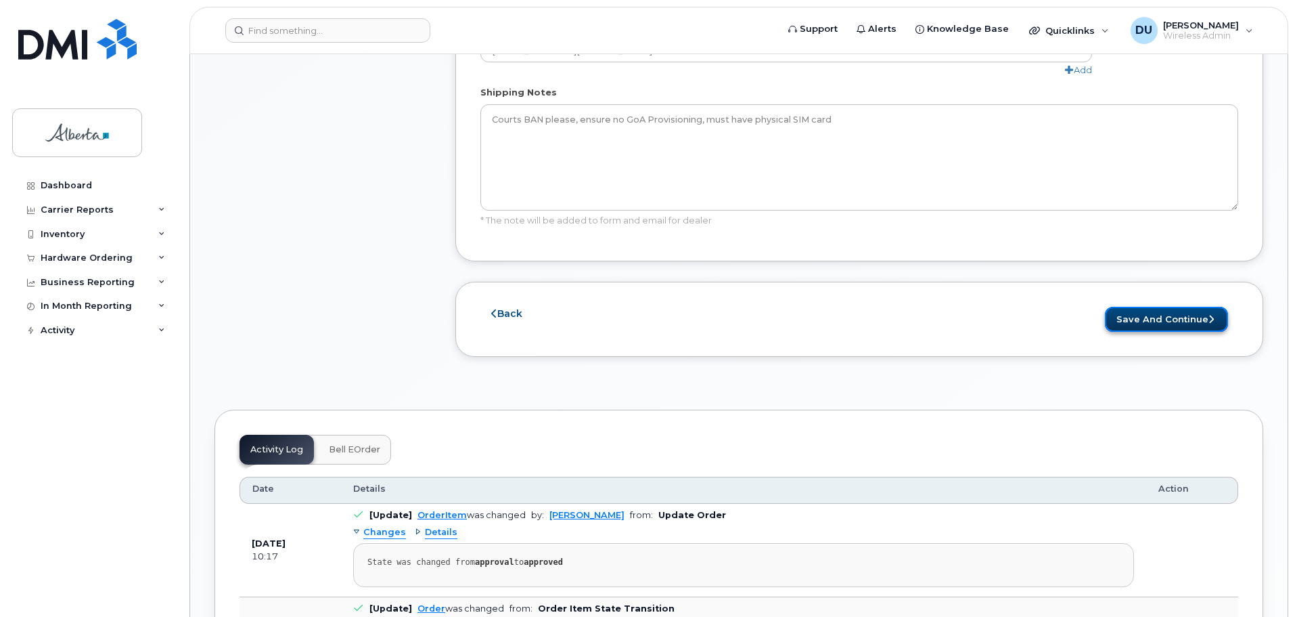
click at [1138, 307] on button "Save and Continue" at bounding box center [1166, 319] width 123 height 25
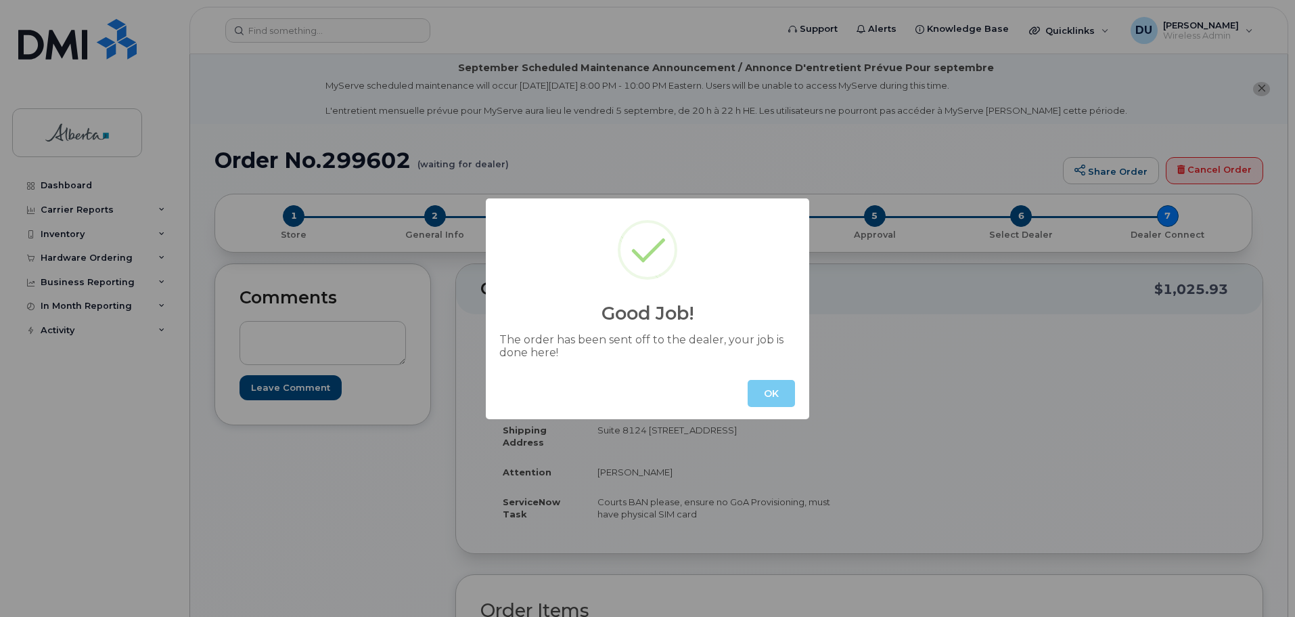
click at [763, 390] on button "OK" at bounding box center [771, 393] width 47 height 27
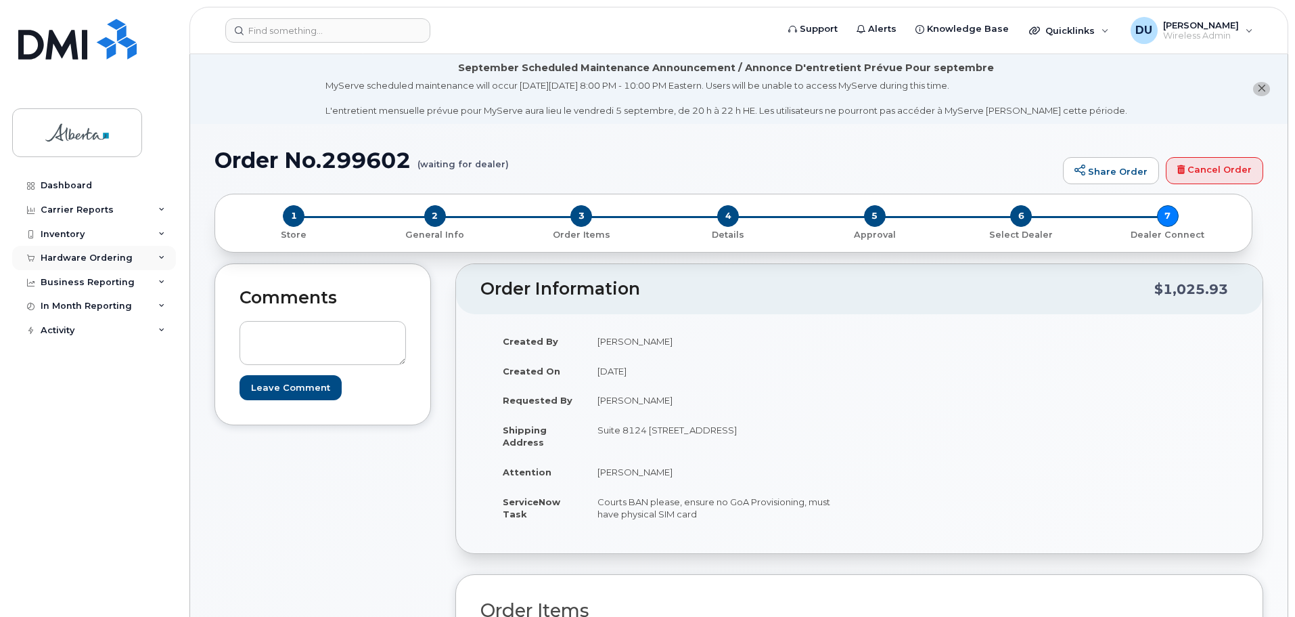
click at [72, 263] on div "Hardware Ordering" at bounding box center [87, 257] width 92 height 11
click at [68, 307] on div "Orders" at bounding box center [63, 309] width 33 height 12
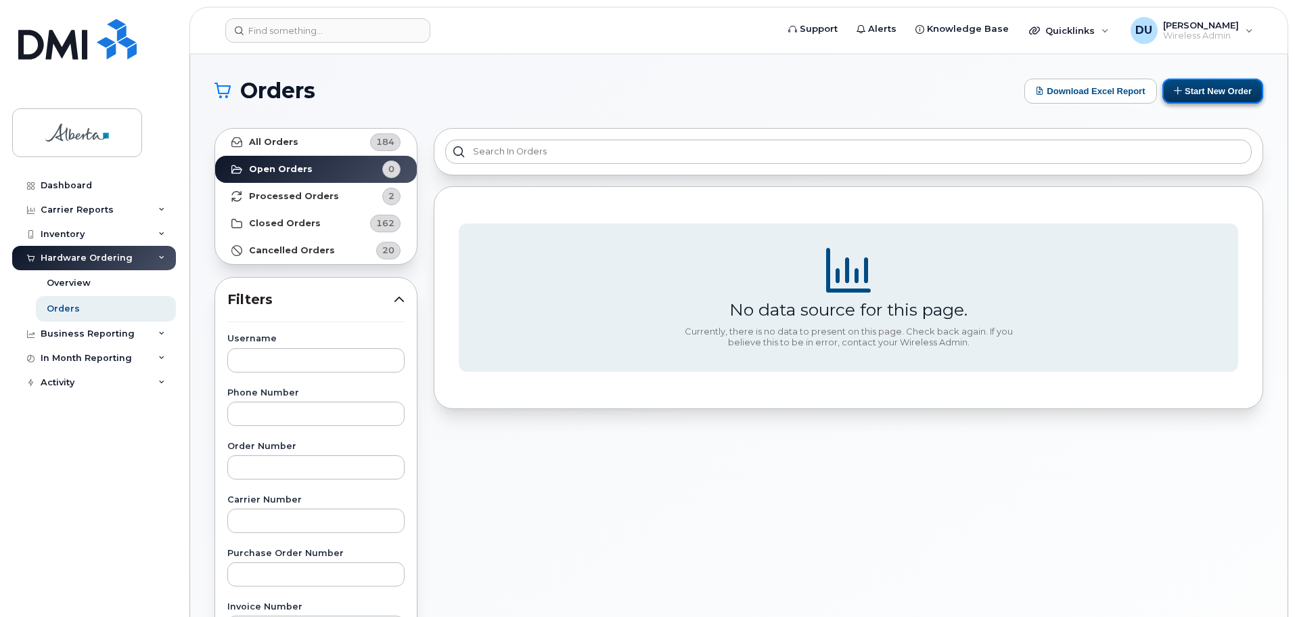
click at [1200, 93] on button "Start New Order" at bounding box center [1213, 91] width 101 height 25
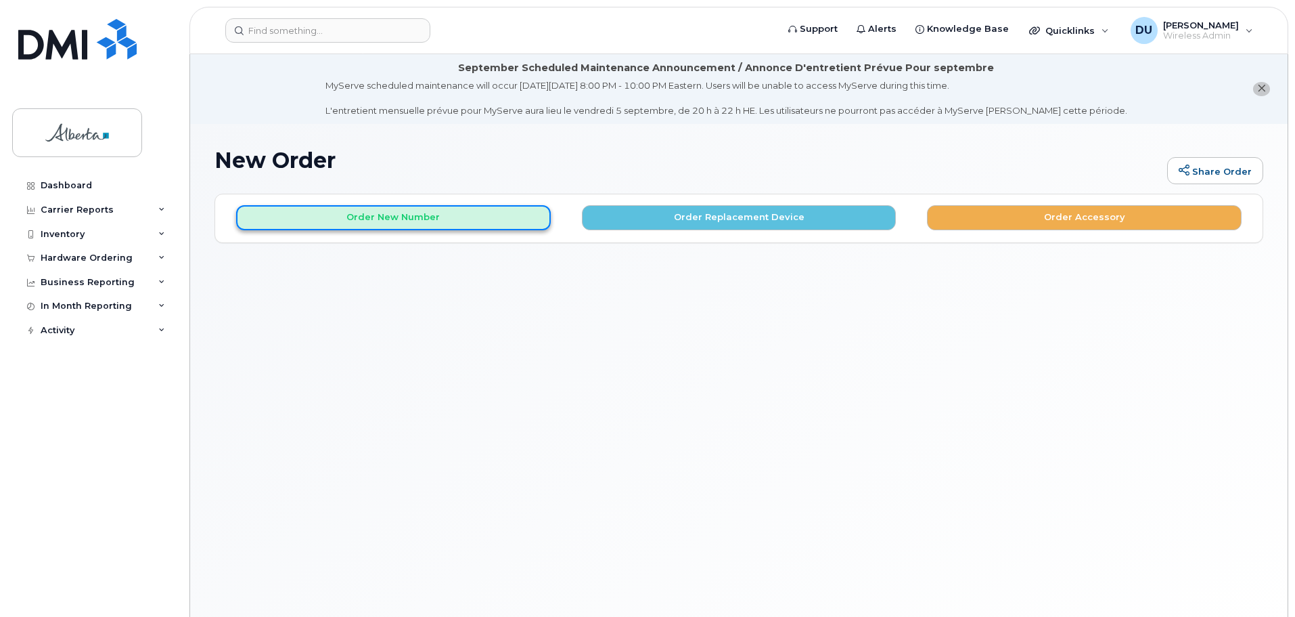
click at [416, 211] on button "Order New Number" at bounding box center [393, 217] width 315 height 25
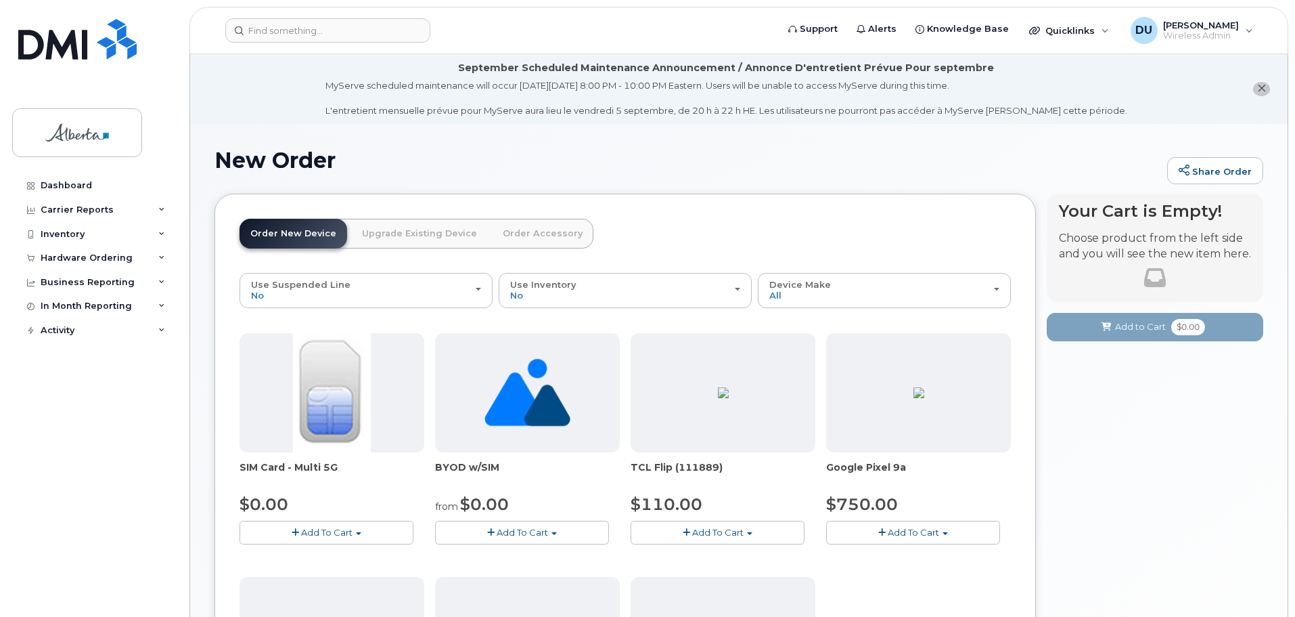
click at [511, 234] on link "Order Accessory" at bounding box center [543, 234] width 102 height 30
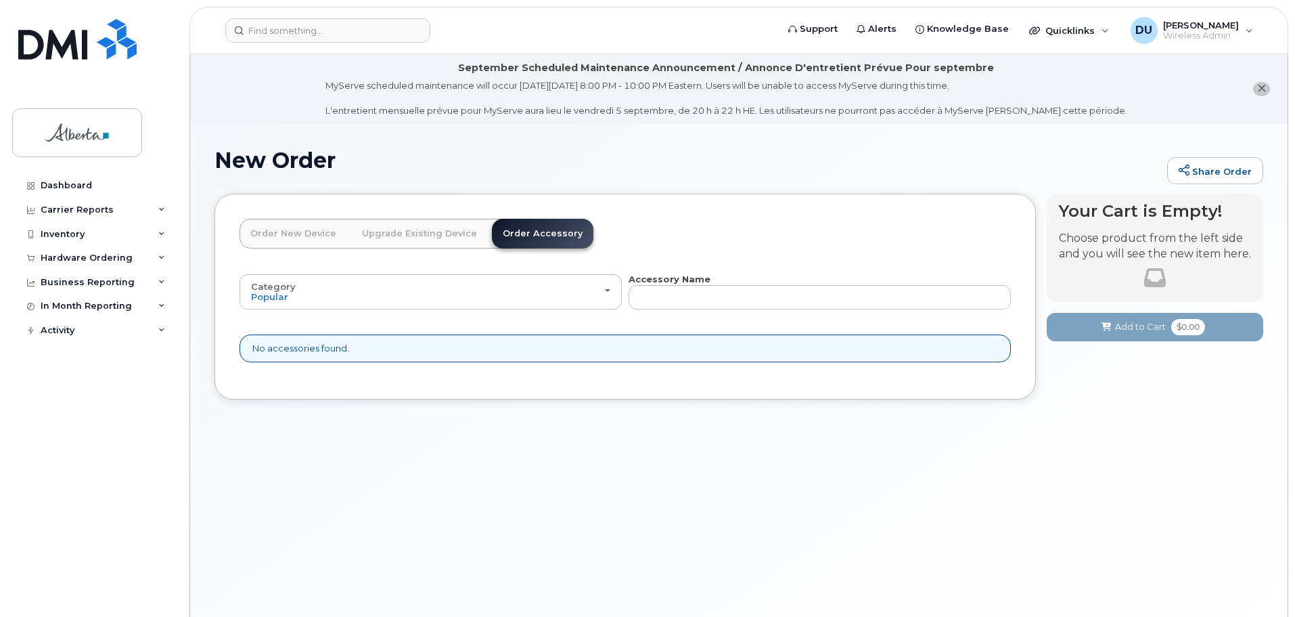
click at [304, 228] on link "Order New Device" at bounding box center [294, 234] width 108 height 30
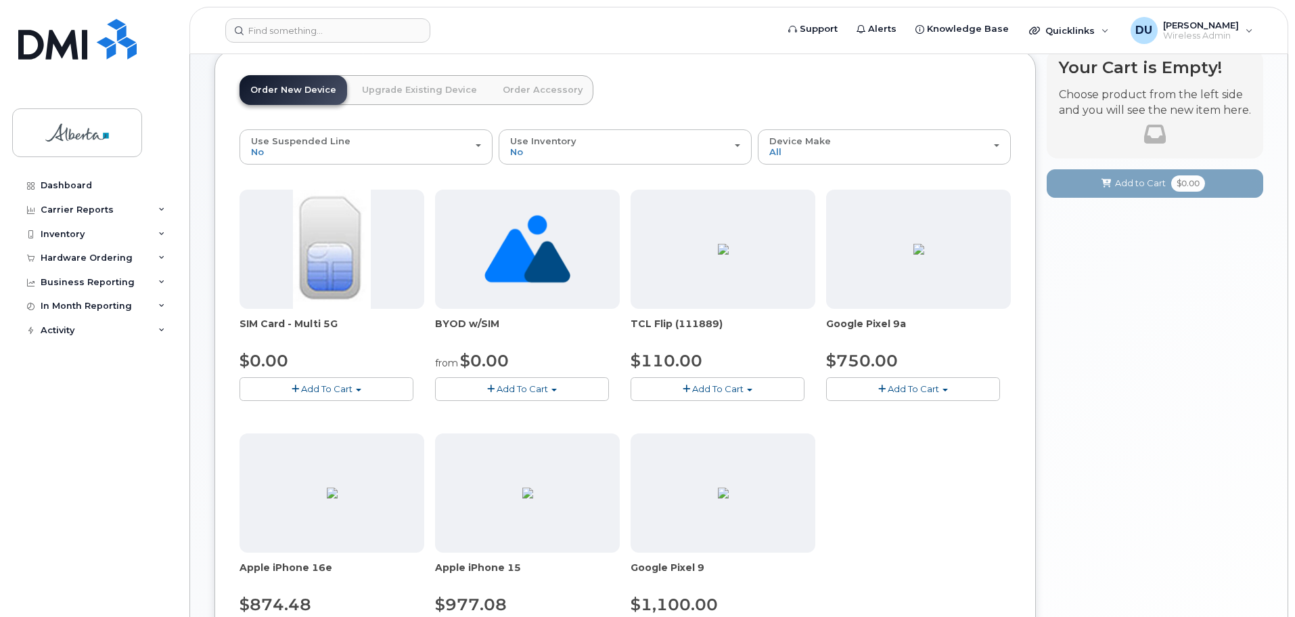
scroll to position [349, 0]
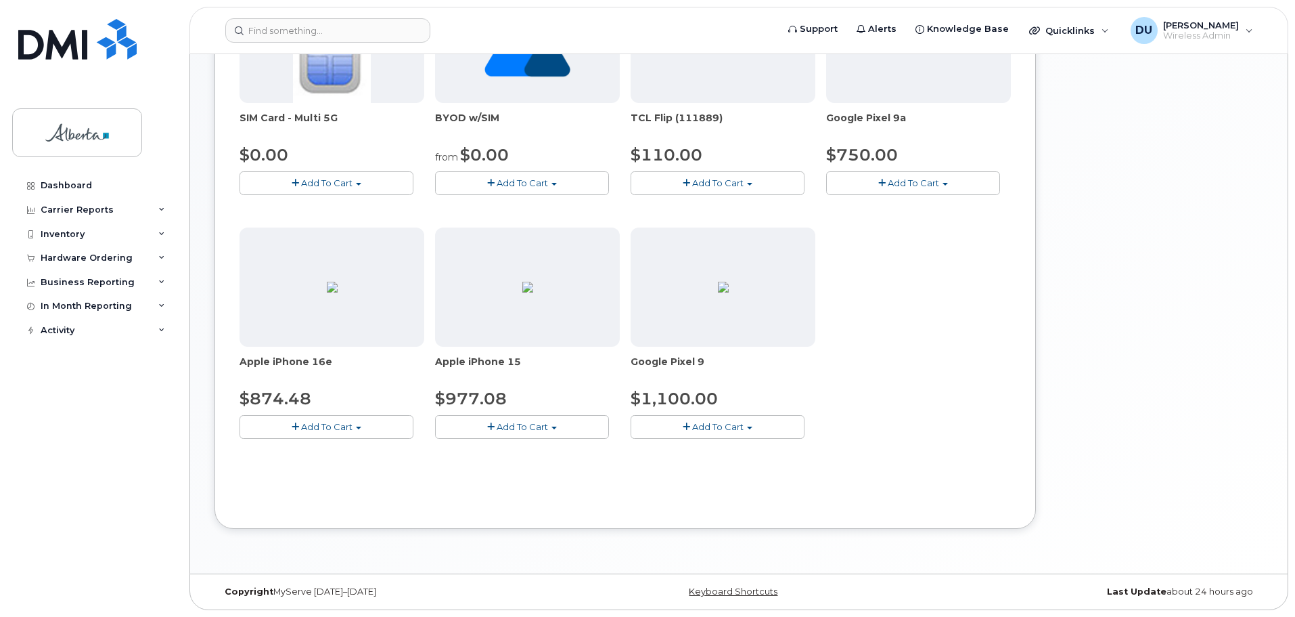
click at [514, 424] on span "Add To Cart" at bounding box center [522, 426] width 51 height 11
click at [516, 465] on link "$977.08 - 30-day activation (128GB model)" at bounding box center [549, 468] width 221 height 17
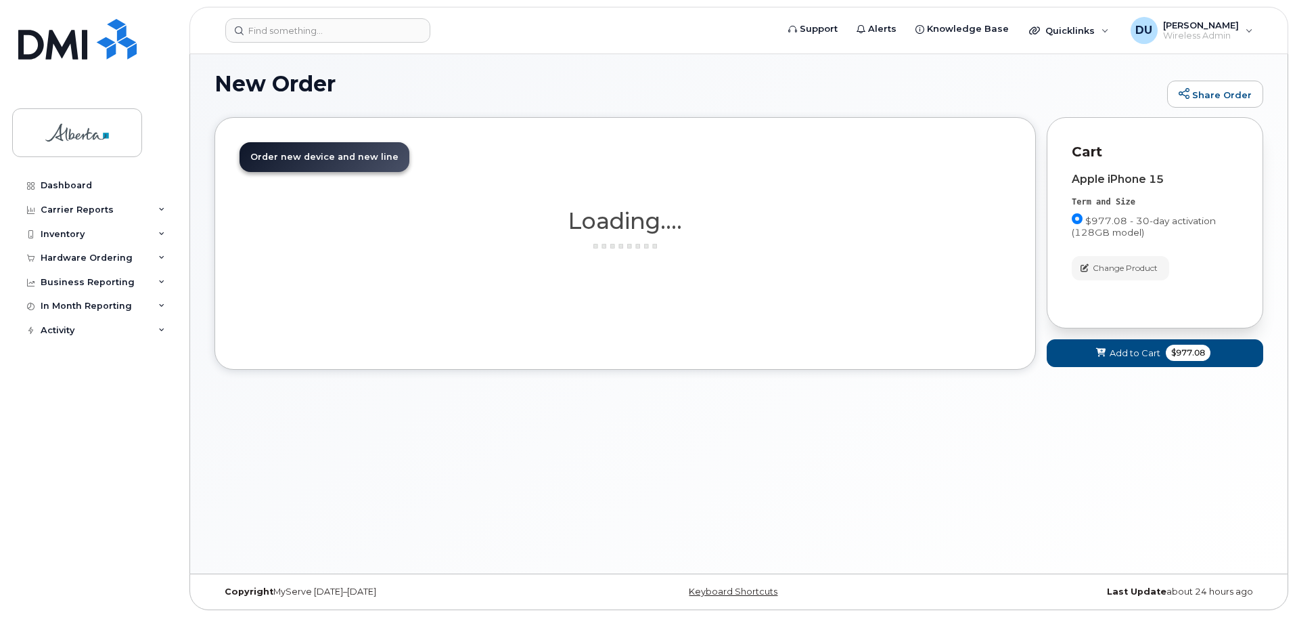
scroll to position [76, 0]
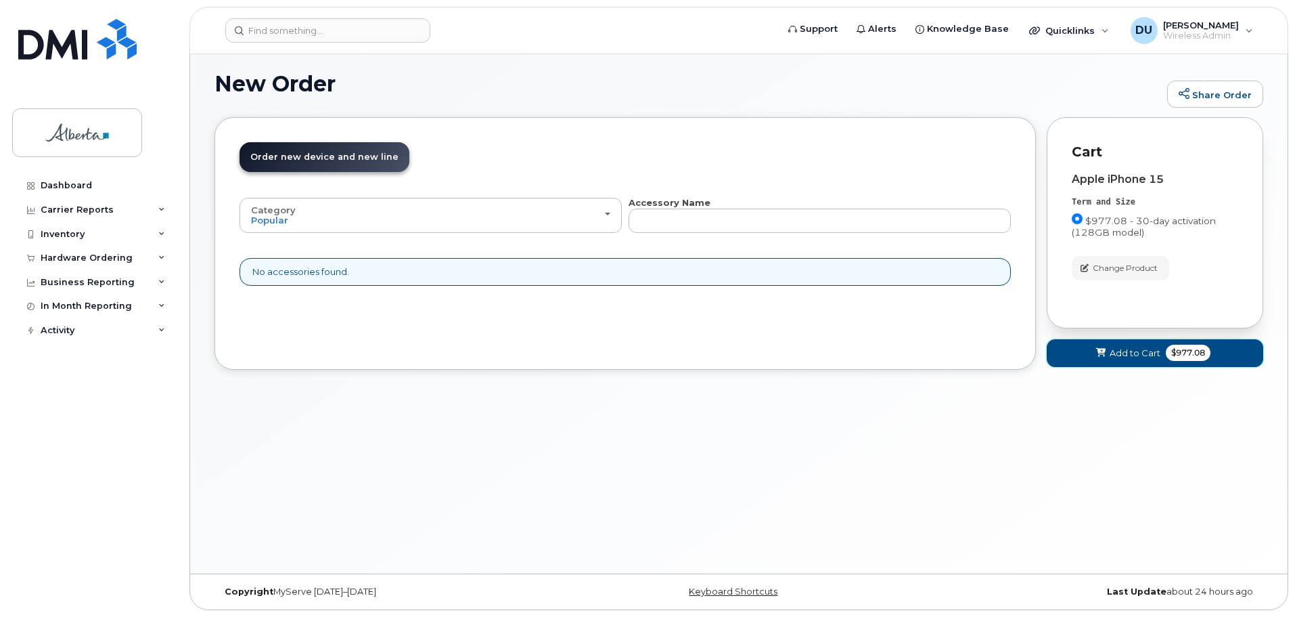
click at [1138, 351] on span "Add to Cart" at bounding box center [1135, 353] width 51 height 13
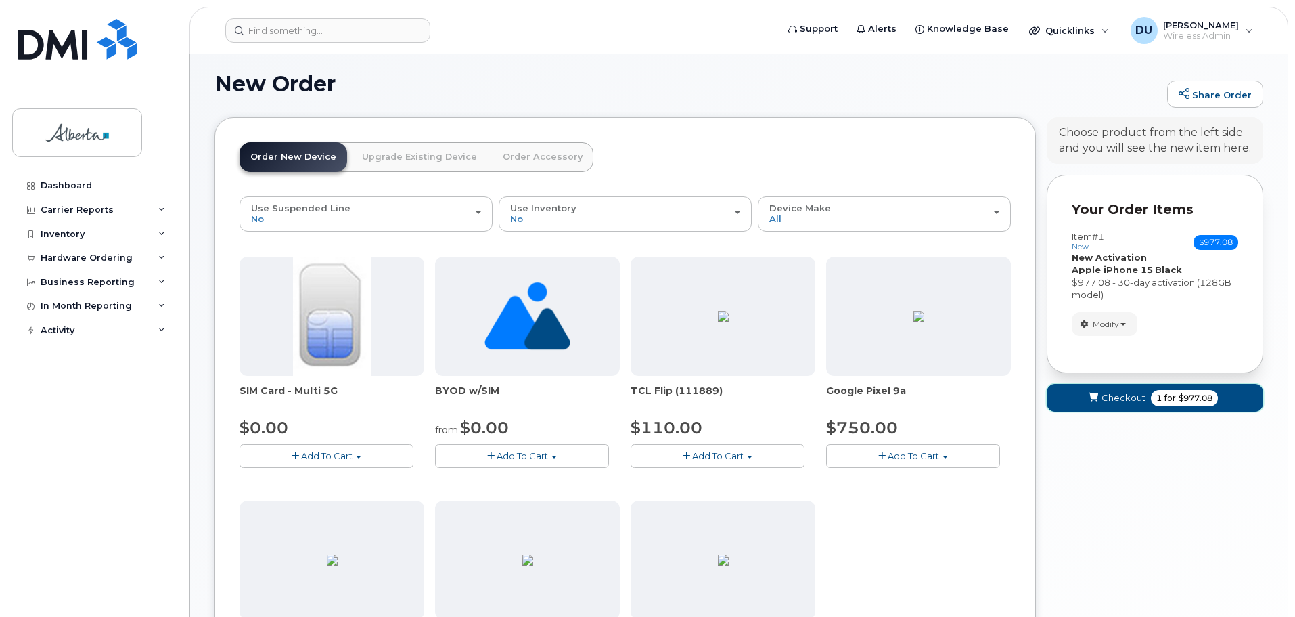
click at [1121, 397] on span "Checkout" at bounding box center [1124, 397] width 44 height 13
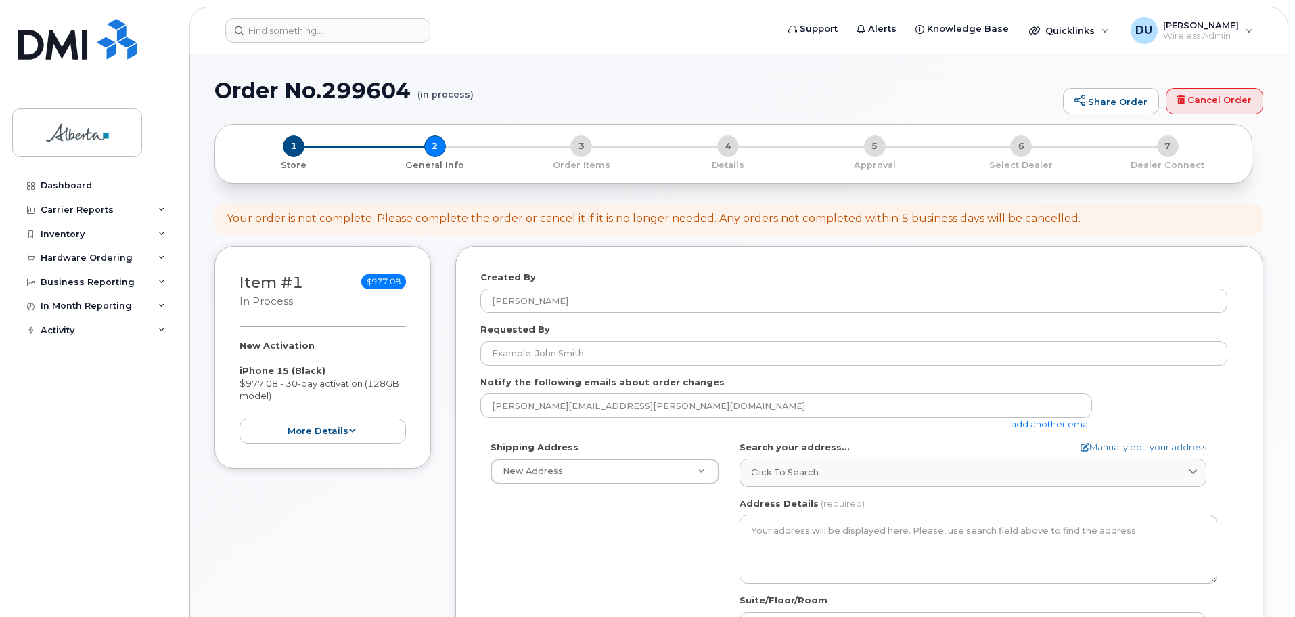
select select
